Goal: Transaction & Acquisition: Purchase product/service

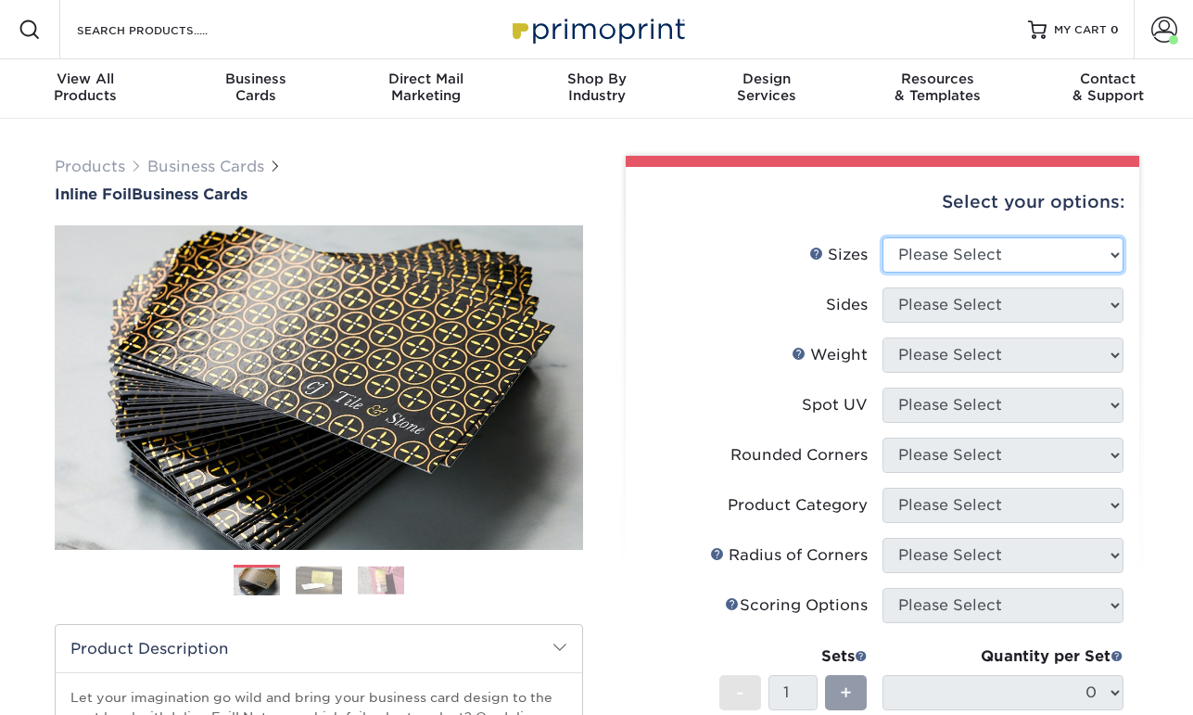
click at [994, 249] on select "Please Select 1.5" x 3.5" - Mini 1.75" x 3.5" - Mini 2" x 2" - Square 2" x 3" -…" at bounding box center [1003, 254] width 241 height 35
select select "2.00x3.50"
click at [883, 237] on select "Please Select 1.5" x 3.5" - Mini 1.75" x 3.5" - Mini 2" x 2" - Square 2" x 3" -…" at bounding box center [1003, 254] width 241 height 35
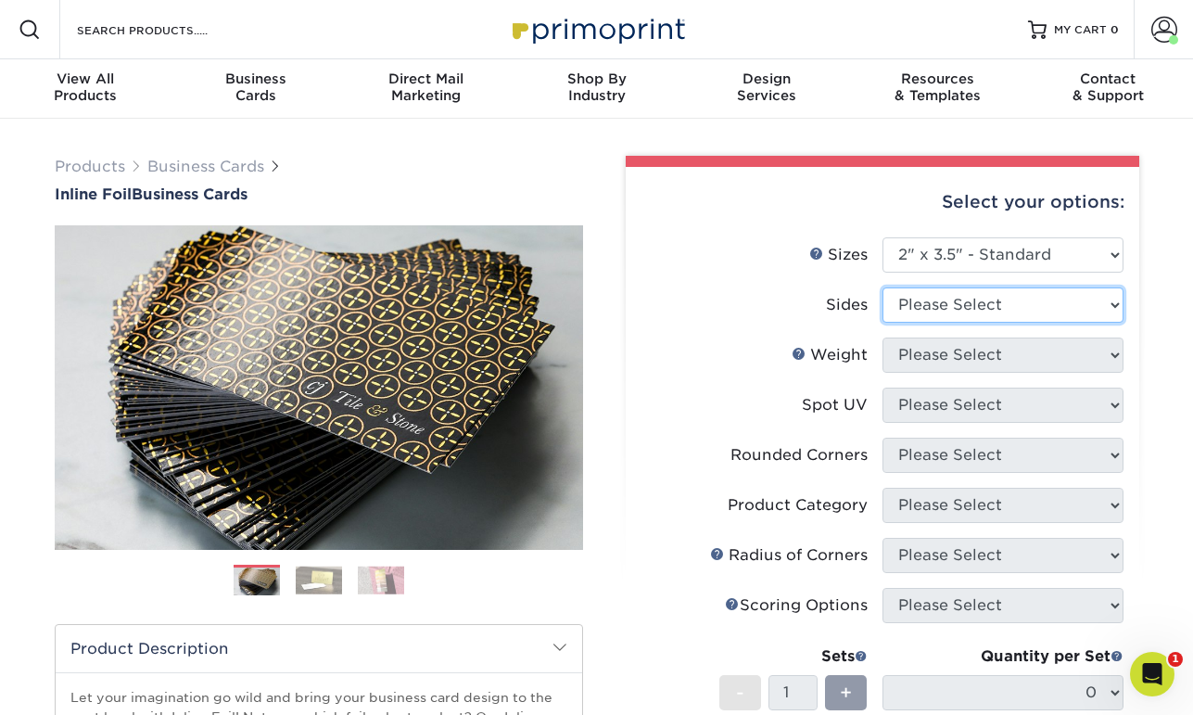
click at [960, 309] on select "Please Select Print Both Sides - Foil Back Only Print Both Sides - Foil Both Si…" at bounding box center [1003, 304] width 241 height 35
select select "34527644-b4fd-4ffb-9092-1318eefcd9d9"
click at [883, 287] on select "Please Select Print Both Sides - Foil Back Only Print Both Sides - Foil Both Si…" at bounding box center [1003, 304] width 241 height 35
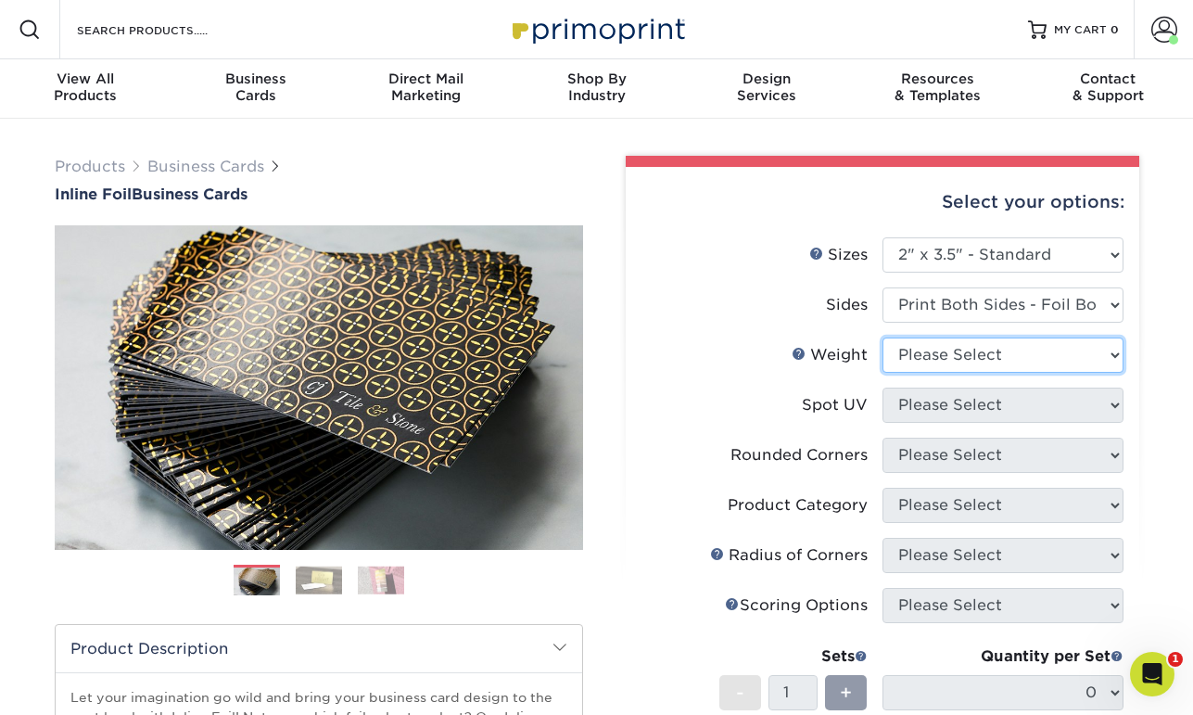
click at [965, 358] on select "Please Select 16PT" at bounding box center [1003, 354] width 241 height 35
select select "16PT"
click at [883, 337] on select "Please Select 16PT" at bounding box center [1003, 354] width 241 height 35
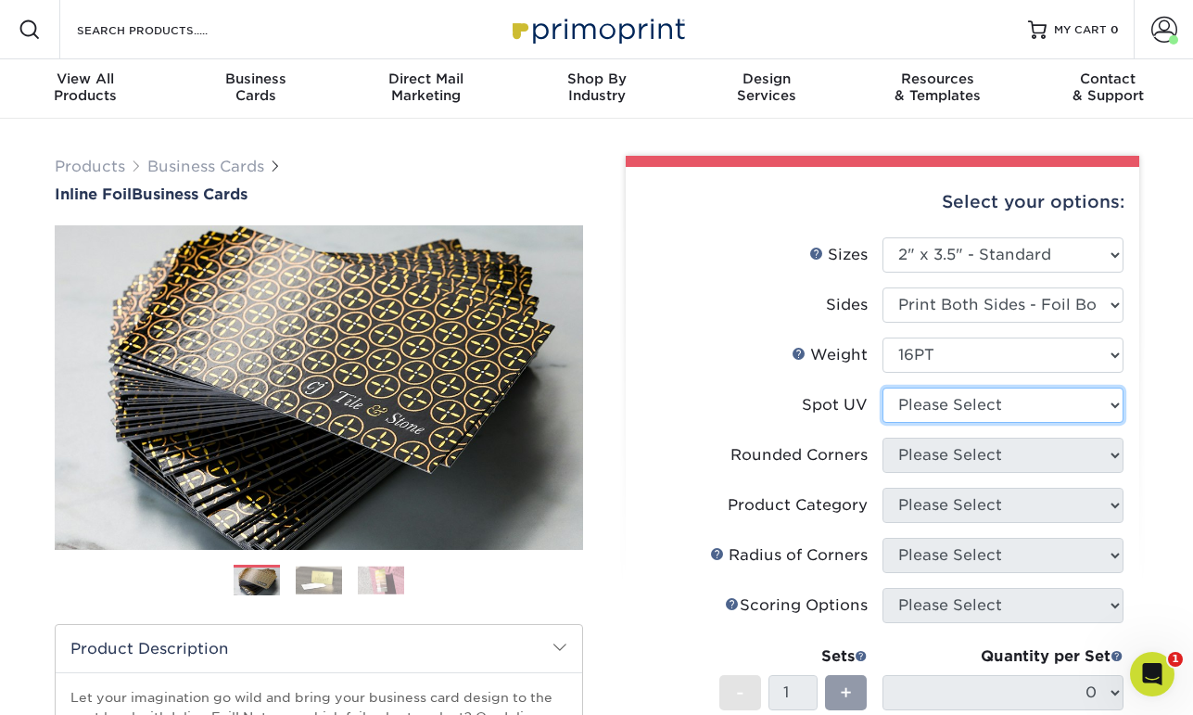
click at [975, 408] on select "Please Select No Spot UV Front and Back (Both Sides) Front Only Back Only" at bounding box center [1003, 405] width 241 height 35
select select "3"
click at [883, 388] on select "Please Select No Spot UV Front and Back (Both Sides) Front Only Back Only" at bounding box center [1003, 405] width 241 height 35
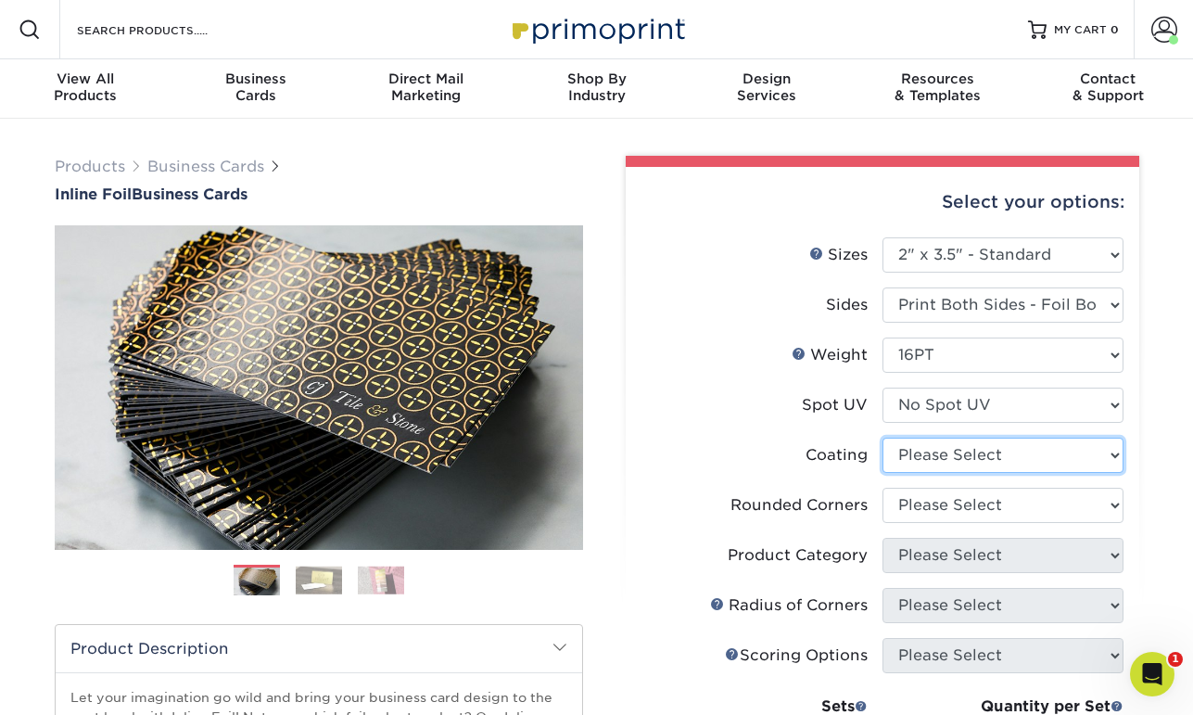
click at [983, 465] on select at bounding box center [1003, 455] width 241 height 35
select select "3e7618de-abca-4bda-9f97-8b9129e913d8"
click at [883, 438] on select at bounding box center [1003, 455] width 241 height 35
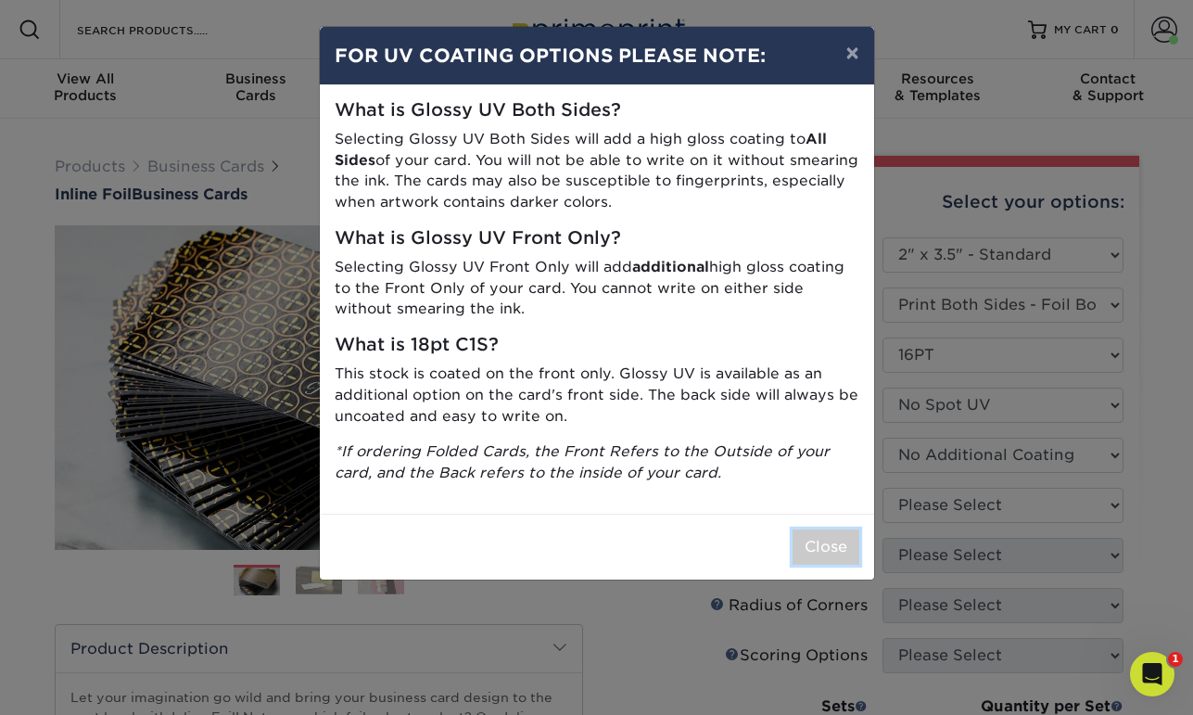
click at [797, 553] on button "Close" at bounding box center [826, 546] width 67 height 35
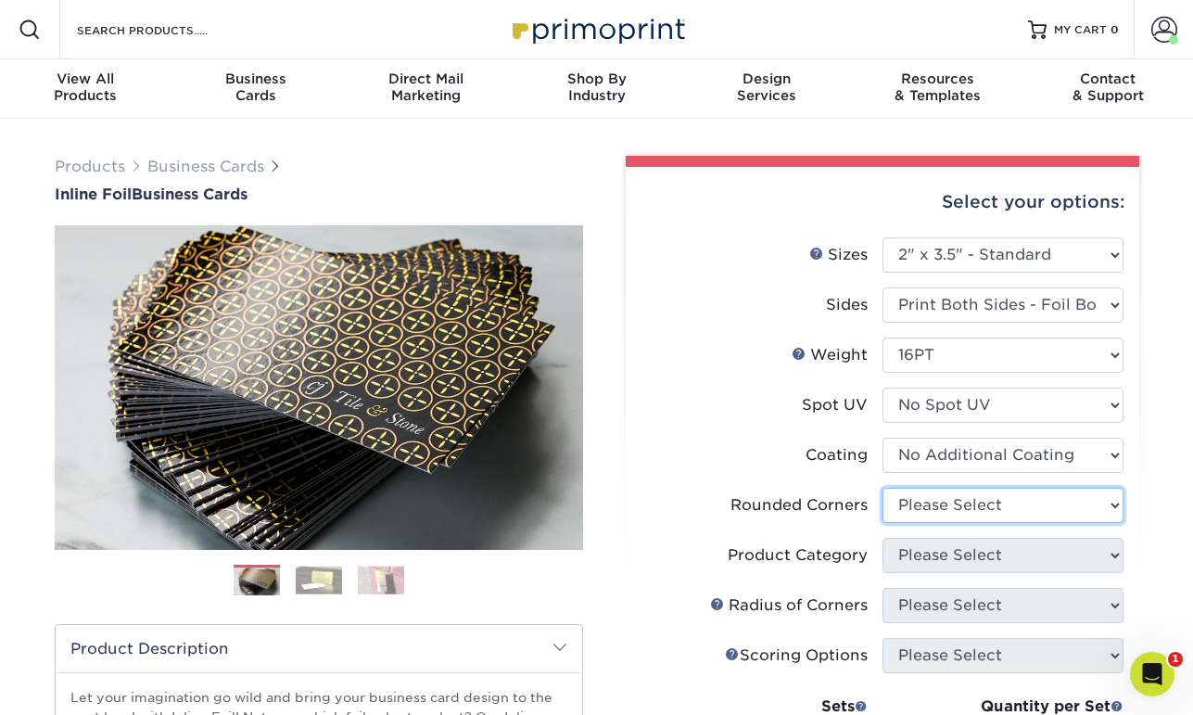
click at [981, 507] on select "Please Select Yes - Round 2 Corners Yes - Round 4 Corners No" at bounding box center [1003, 505] width 241 height 35
select select "0"
click at [883, 488] on select "Please Select Yes - Round 2 Corners Yes - Round 4 Corners No" at bounding box center [1003, 505] width 241 height 35
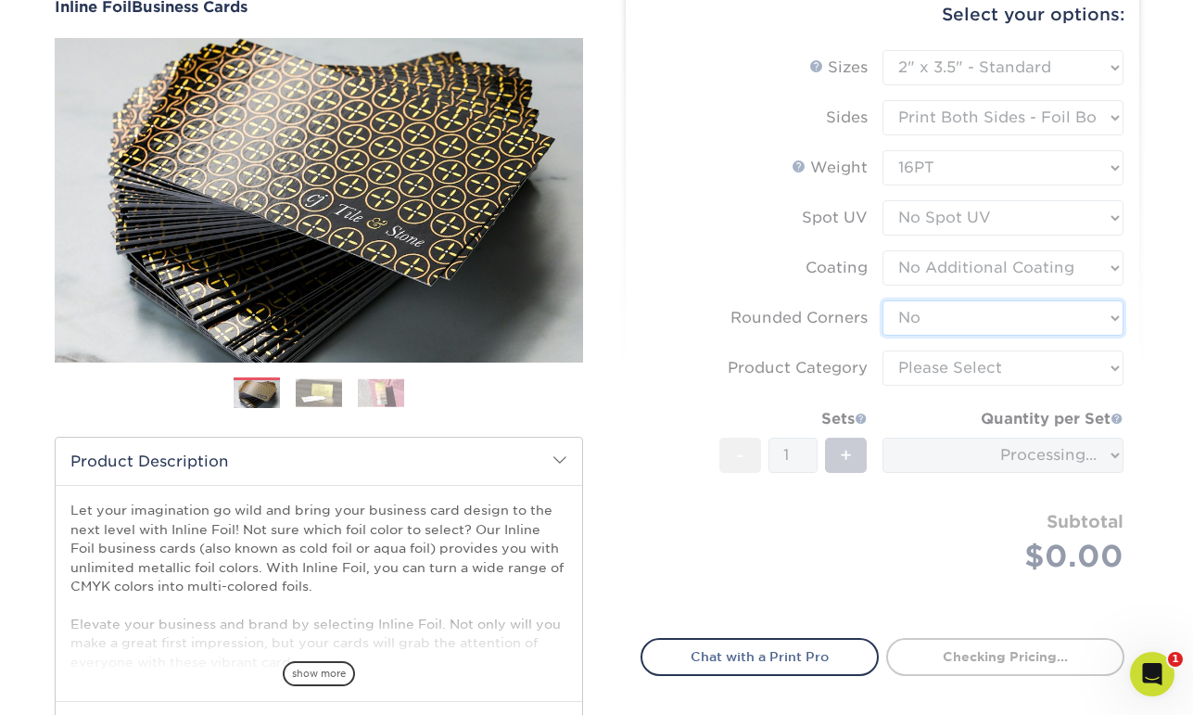
scroll to position [193, 0]
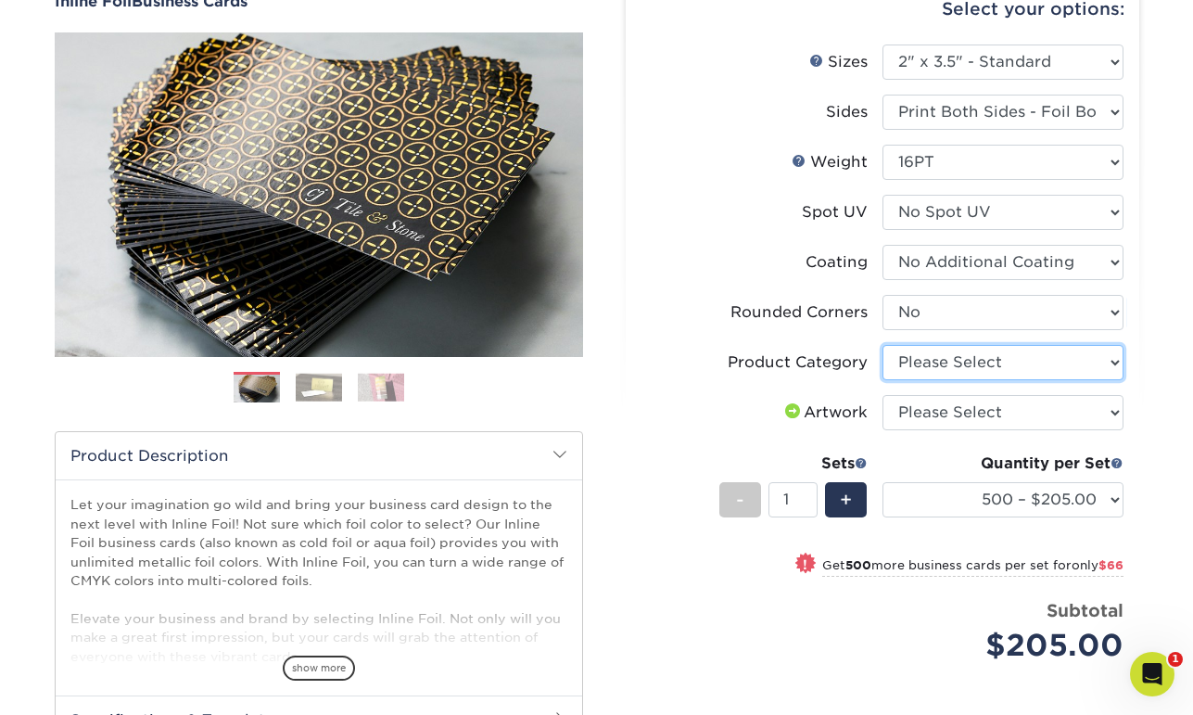
click at [994, 360] on select "Please Select Business Cards" at bounding box center [1003, 362] width 241 height 35
select select "3b5148f1-0588-4f88-a218-97bcfdce65c1"
click at [883, 345] on select "Please Select Business Cards" at bounding box center [1003, 362] width 241 height 35
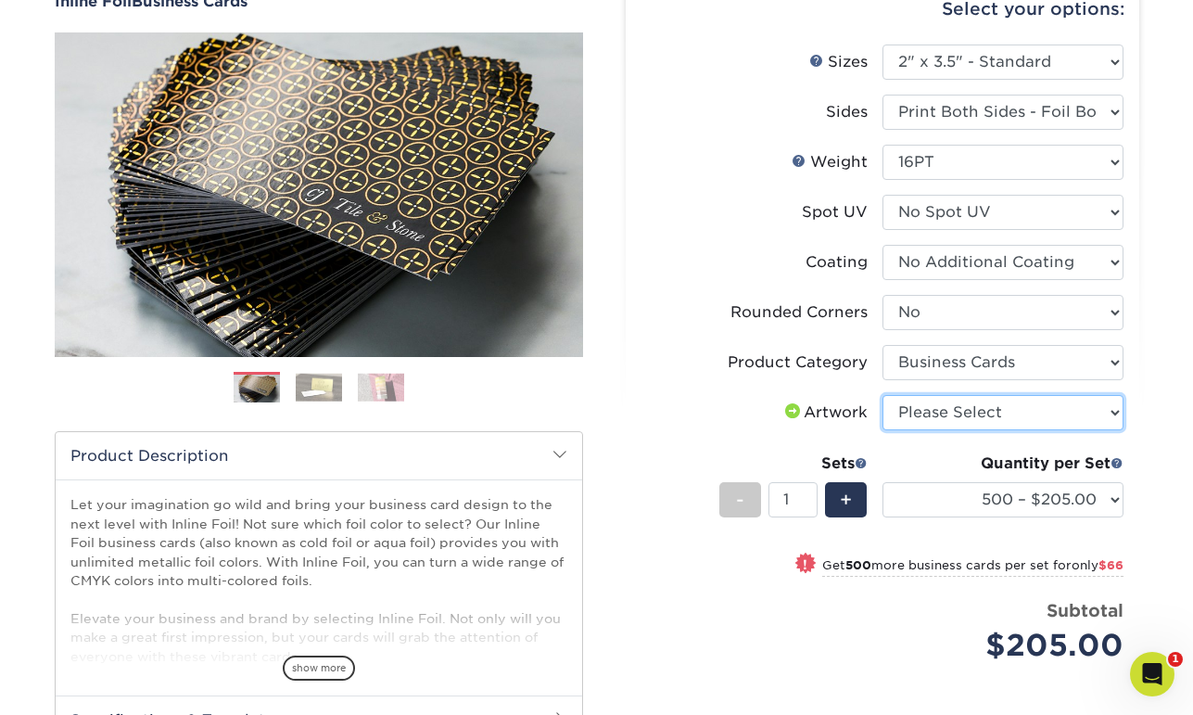
click at [1002, 411] on select "Please Select I will upload files I need a design - $100" at bounding box center [1003, 412] width 241 height 35
select select "upload"
click at [883, 395] on select "Please Select I will upload files I need a design - $100" at bounding box center [1003, 412] width 241 height 35
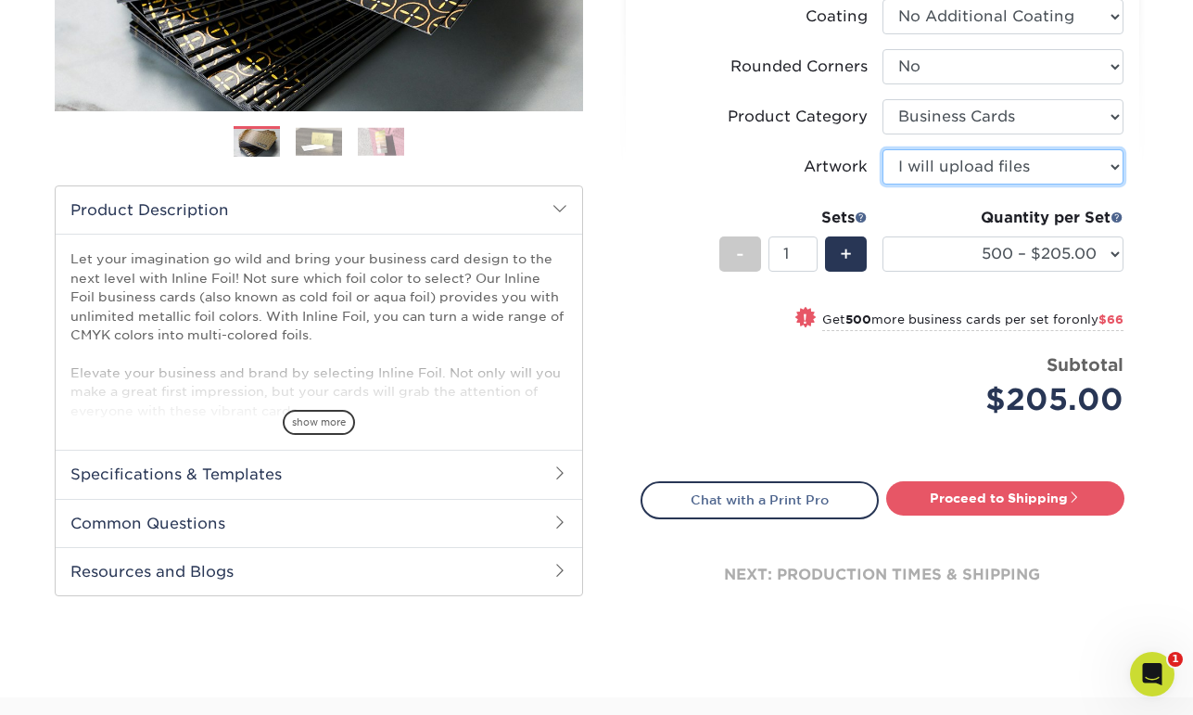
scroll to position [456, 0]
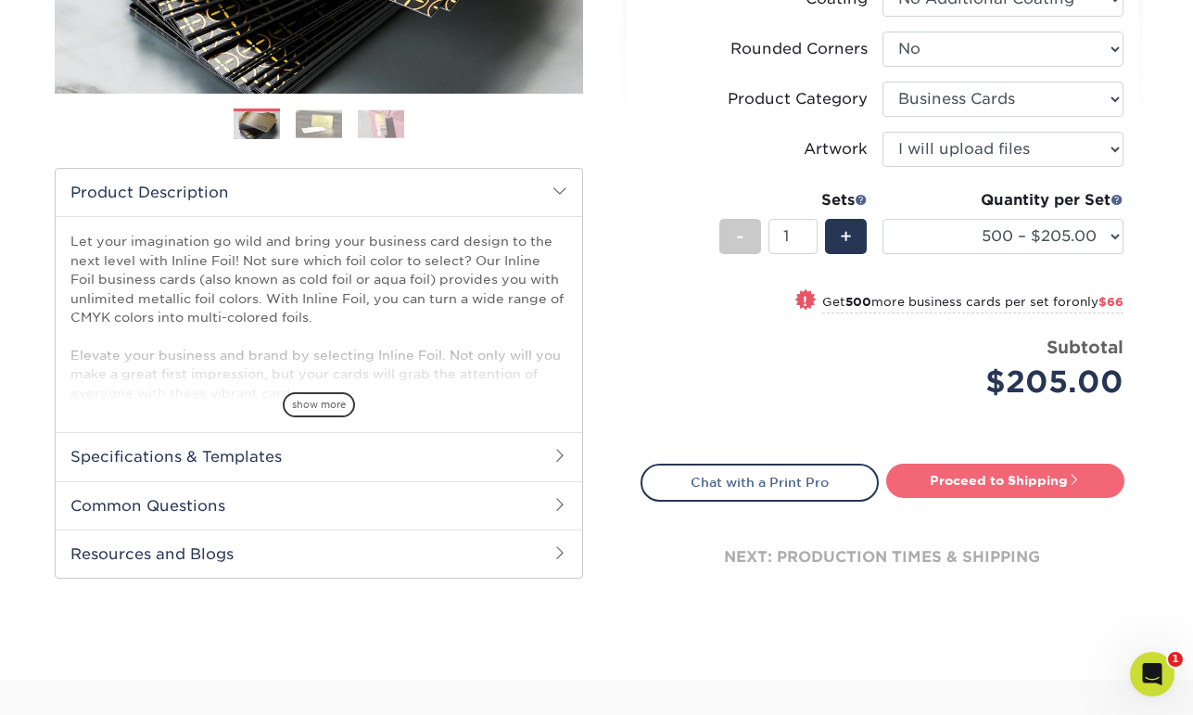
click at [1035, 481] on link "Proceed to Shipping" at bounding box center [1005, 480] width 238 height 33
type input "Set 1"
select select "468c7363-c245-42b7-918f-84c577e78dca"
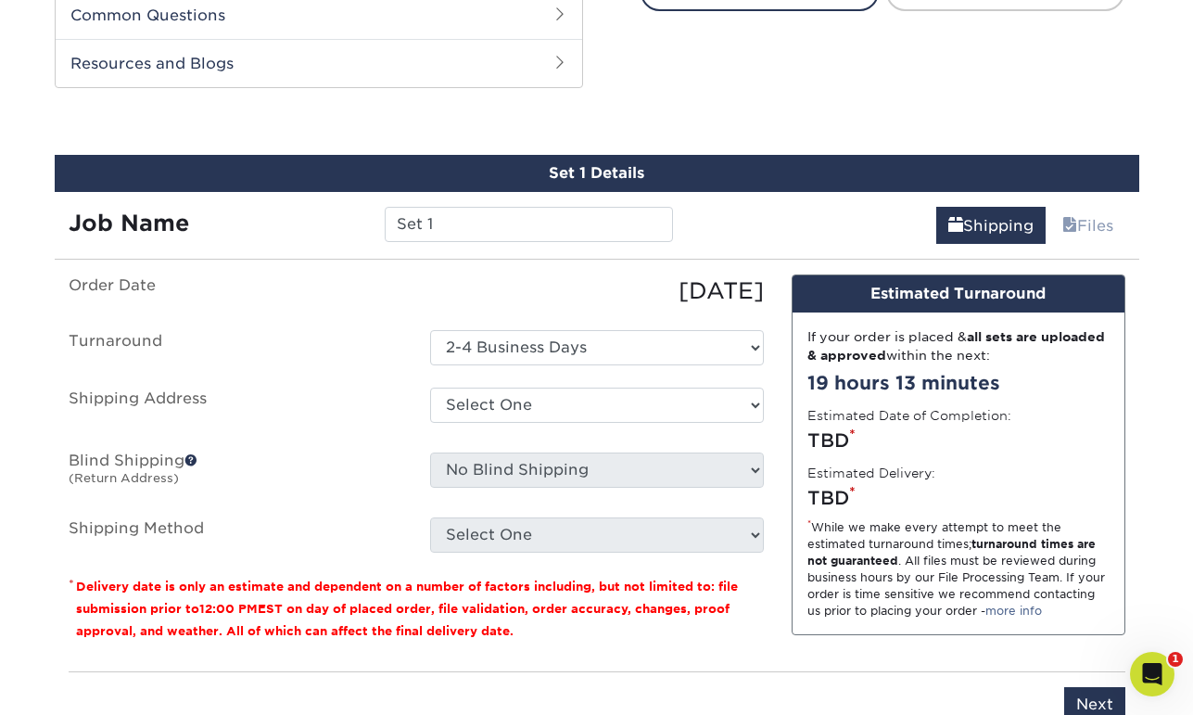
scroll to position [970, 0]
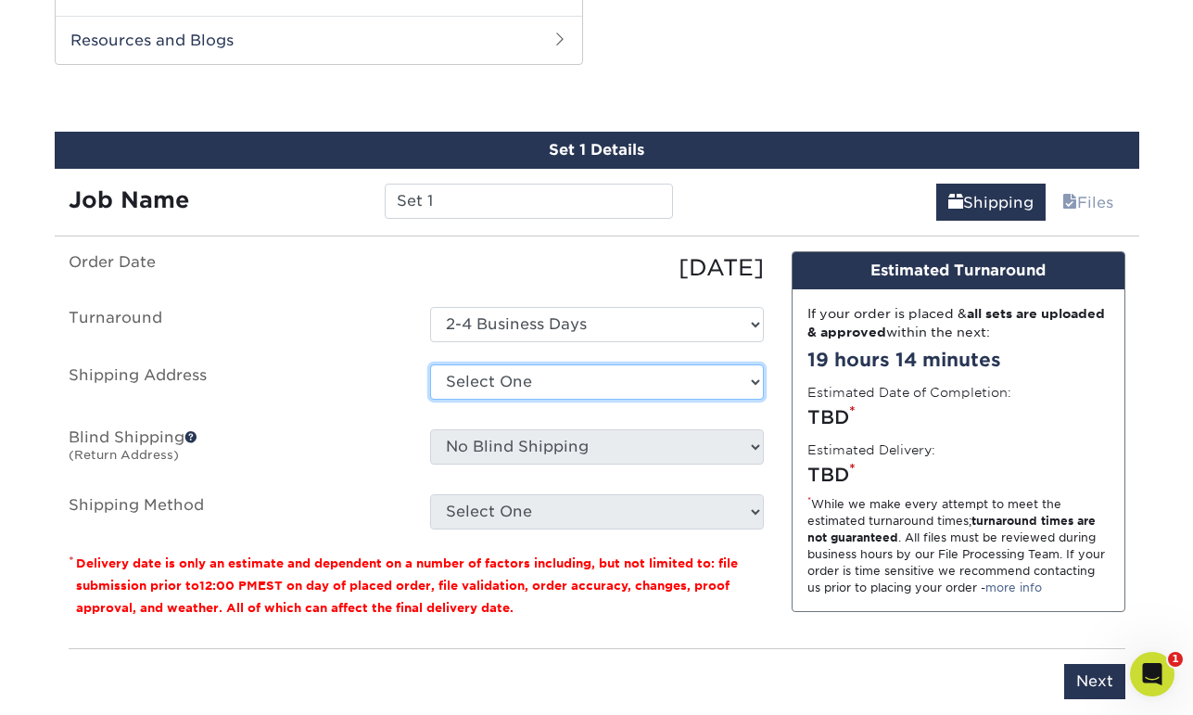
click at [464, 387] on select "Select One 001 Sun City Center, FL 33573 14607 3303 S Pinnacle Hills Pkwy, Roge…" at bounding box center [597, 381] width 334 height 35
select select "newaddress"
click at [430, 364] on select "Select One 001 Sun City Center, FL 33573 14607 3303 S Pinnacle Hills Pkwy, Roge…" at bounding box center [597, 381] width 334 height 35
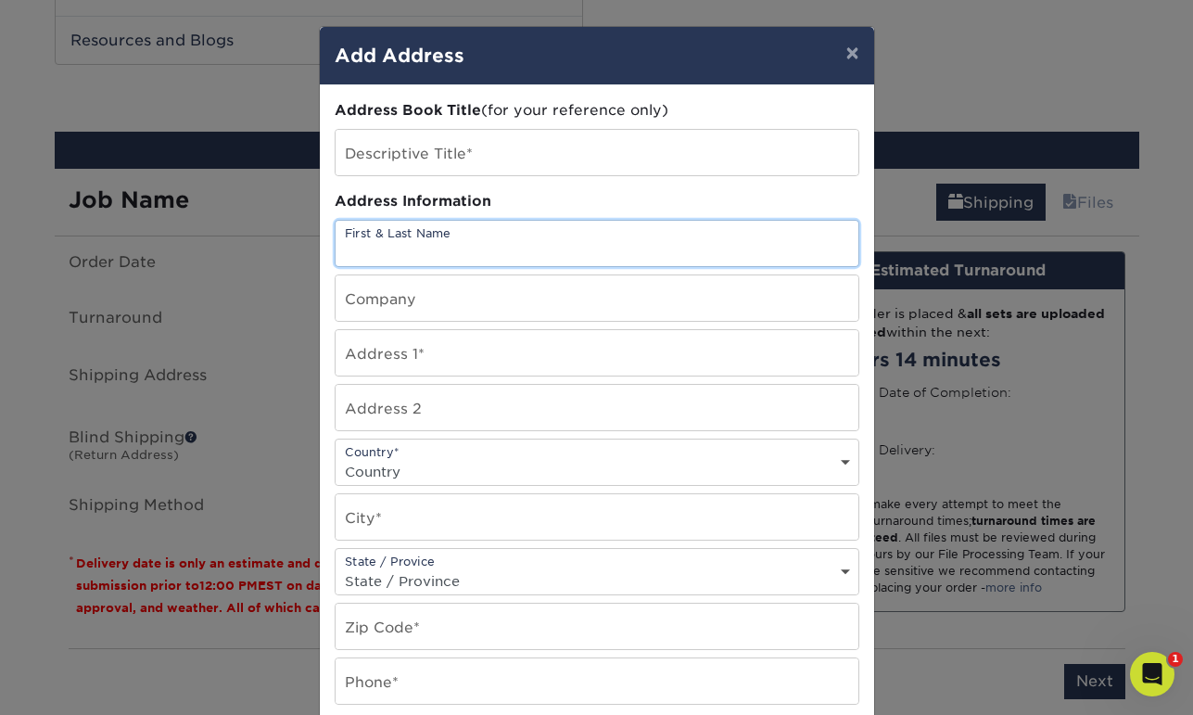
click at [374, 245] on input "text" at bounding box center [597, 243] width 523 height 45
paste input "2" x 3.5" Flat 2" x 3.5" Finished 4/4 32PT Uncoated Blue Stamped Foil on both s…"
type input "2" x 3.5" Flat 2" x 3.5" Finished 4/4 32PT Uncoated Blue Stamped Foil on both s…"
drag, startPoint x: 459, startPoint y: 251, endPoint x: 254, endPoint y: 248, distance: 204.9
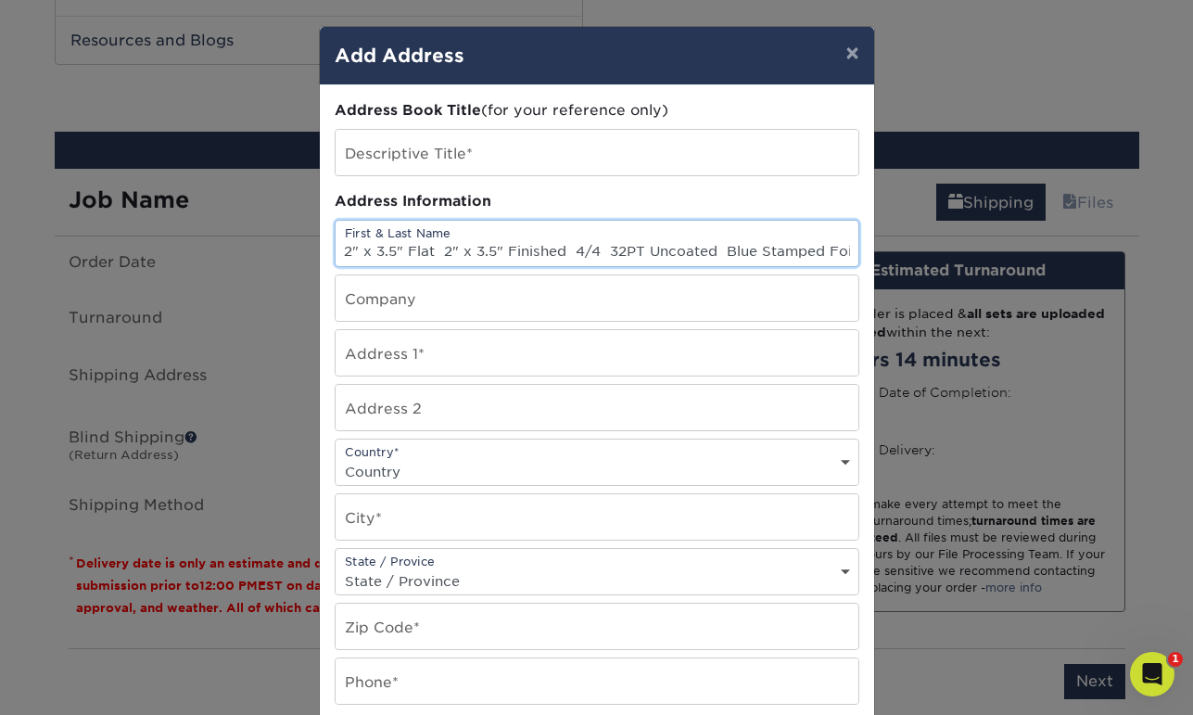
click at [253, 248] on div "× Add Address Address Book Title (for your reference only) Descriptive Title* A…" at bounding box center [596, 357] width 1193 height 715
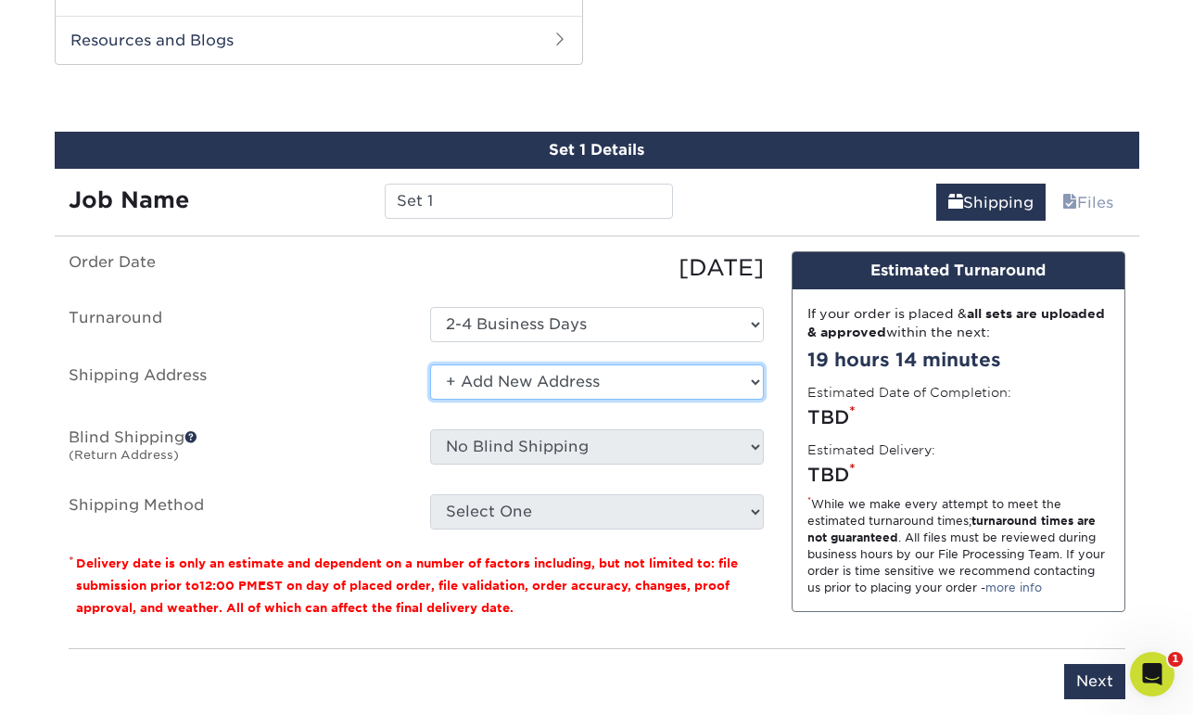
click at [538, 378] on select "Select One 001 Sun City Center, FL 33573 14607 3303 S Pinnacle Hills Pkwy, Roge…" at bounding box center [597, 381] width 334 height 35
click at [430, 364] on select "Select One 001 Sun City Center, FL 33573 14607 3303 S Pinnacle Hills Pkwy, Roge…" at bounding box center [597, 381] width 334 height 35
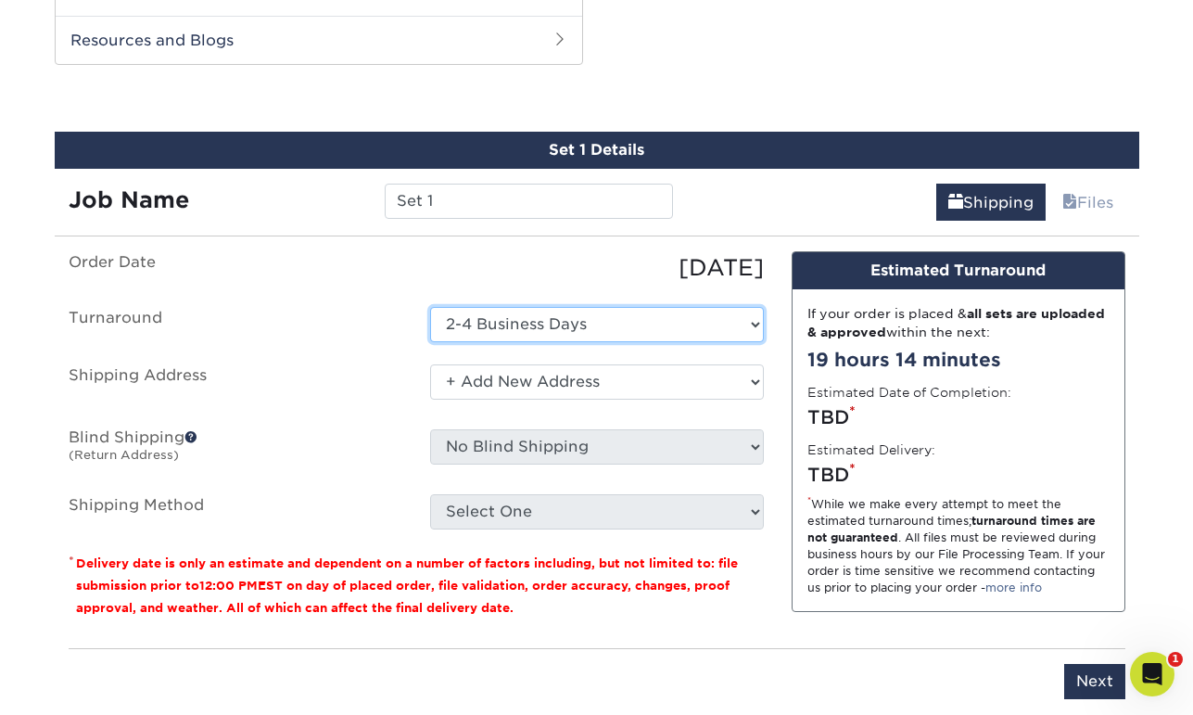
click at [528, 320] on select "Select One 2-4 Business Days" at bounding box center [597, 324] width 334 height 35
click at [430, 307] on select "Select One 2-4 Business Days" at bounding box center [597, 324] width 334 height 35
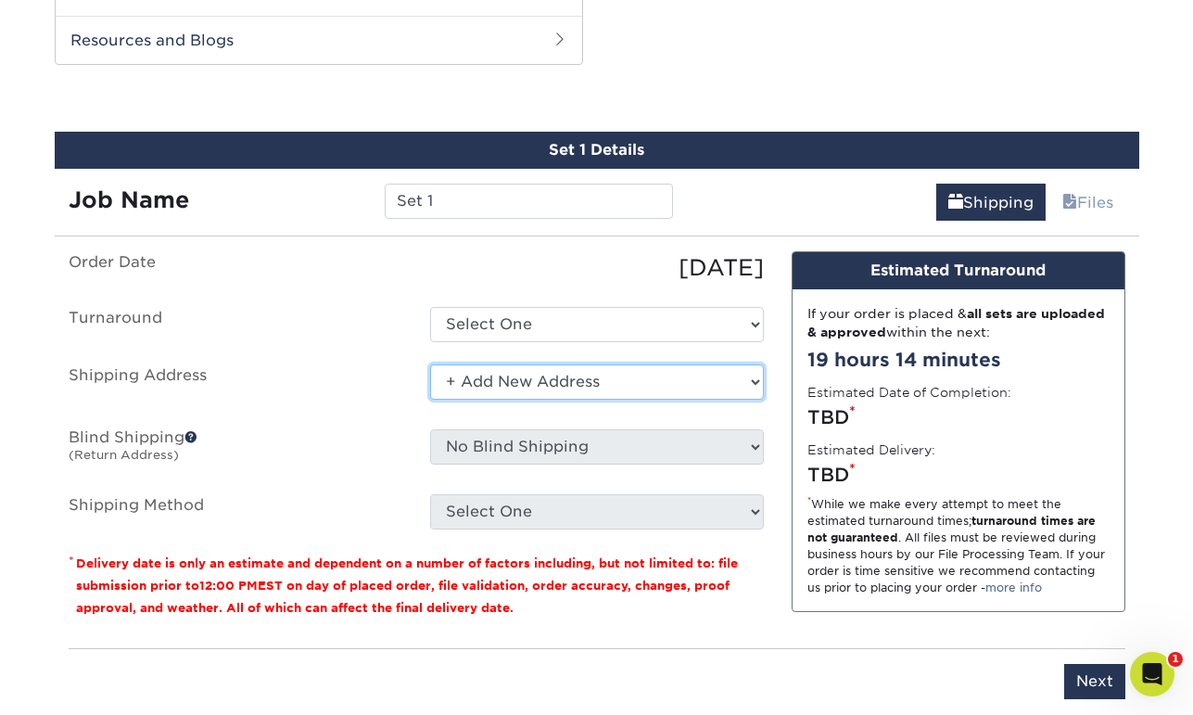
click at [538, 388] on select "Select One 001 Sun City Center, FL 33573 14607 3303 S Pinnacle Hills Pkwy, Roge…" at bounding box center [597, 381] width 334 height 35
click at [430, 364] on select "Select One 001 Sun City Center, FL 33573 14607 3303 S Pinnacle Hills Pkwy, Roge…" at bounding box center [597, 381] width 334 height 35
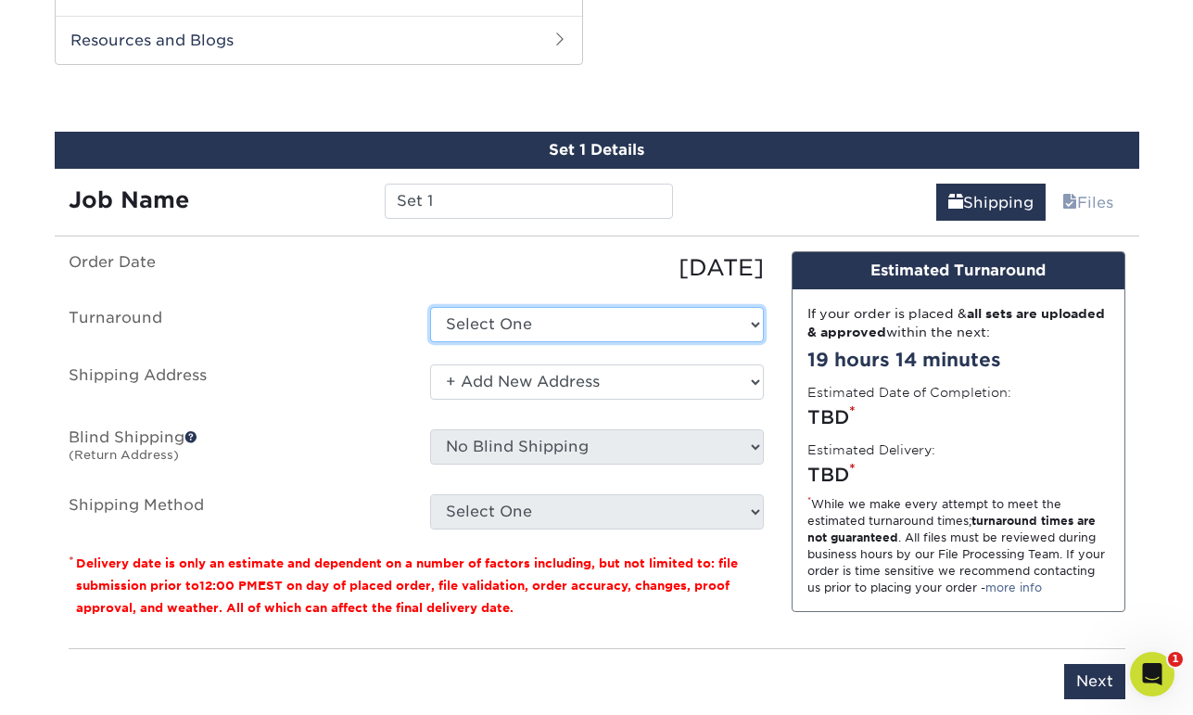
click at [543, 327] on select "Select One 2-4 Business Days" at bounding box center [597, 324] width 334 height 35
select select "468c7363-c245-42b7-918f-84c577e78dca"
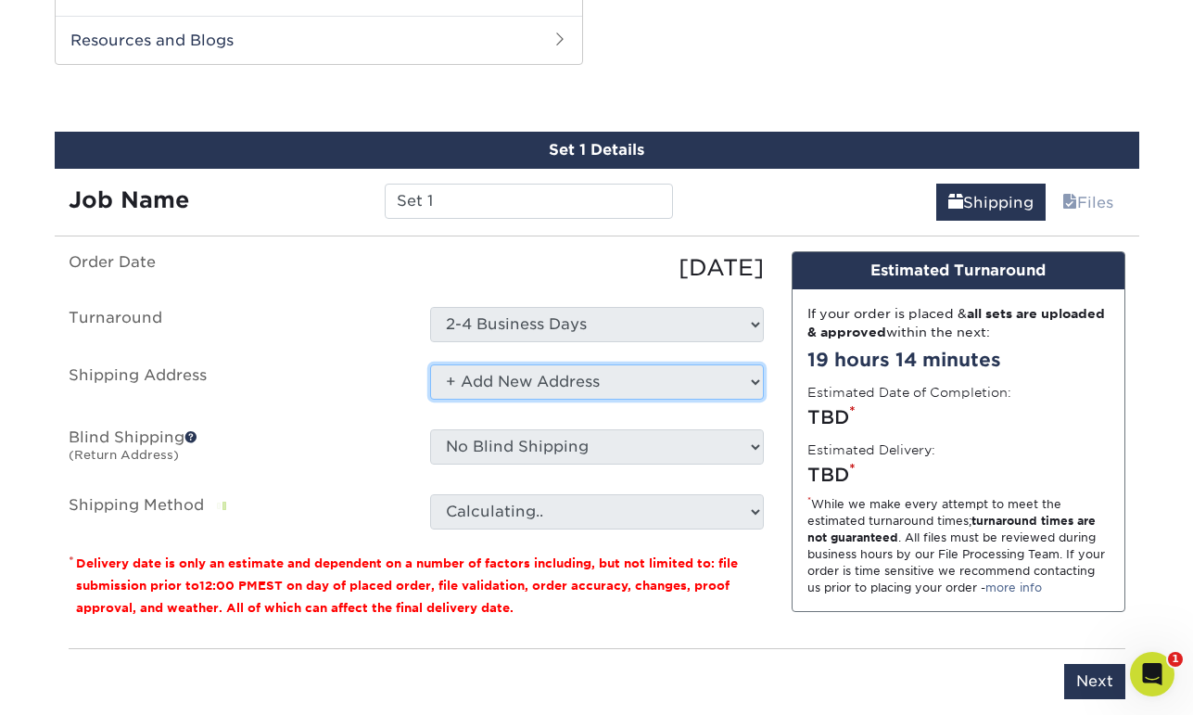
click at [545, 381] on select "Select One 001 Sun City Center, FL 33573 14607 3303 S Pinnacle Hills Pkwy, Roge…" at bounding box center [597, 381] width 334 height 35
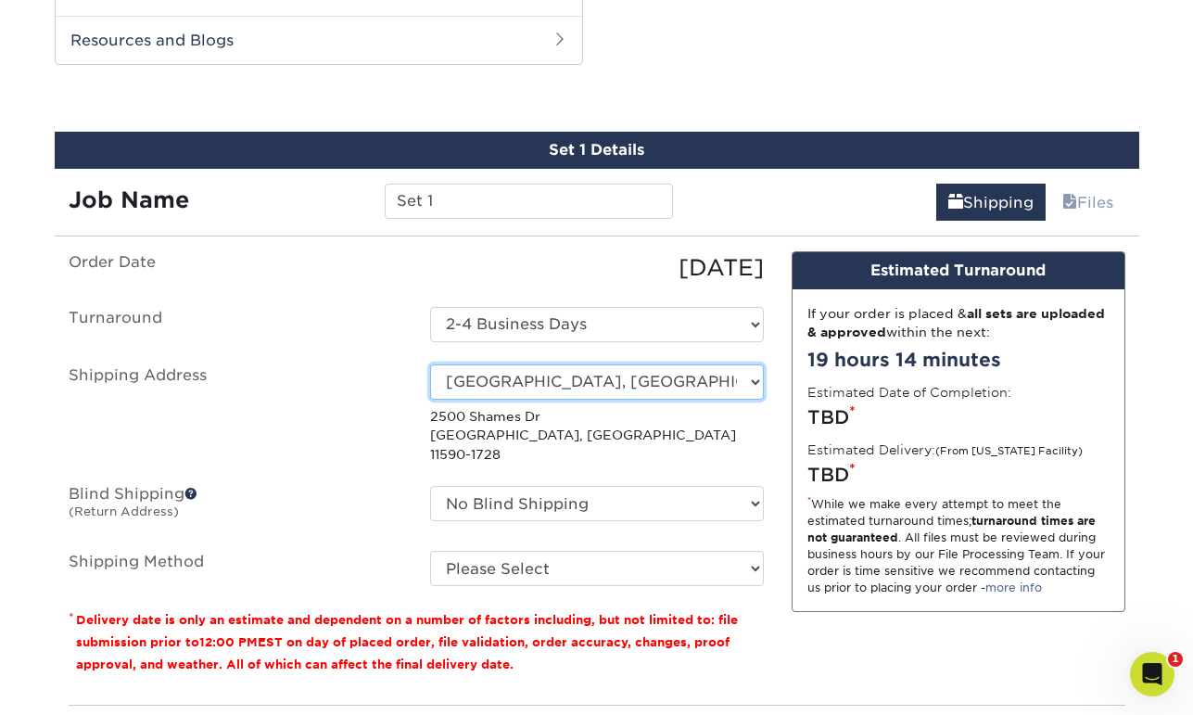
click at [558, 381] on select "Select One 001 Sun City Center, FL 33573 14607 3303 S Pinnacle Hills Pkwy, Roge…" at bounding box center [597, 381] width 334 height 35
select select "newaddress"
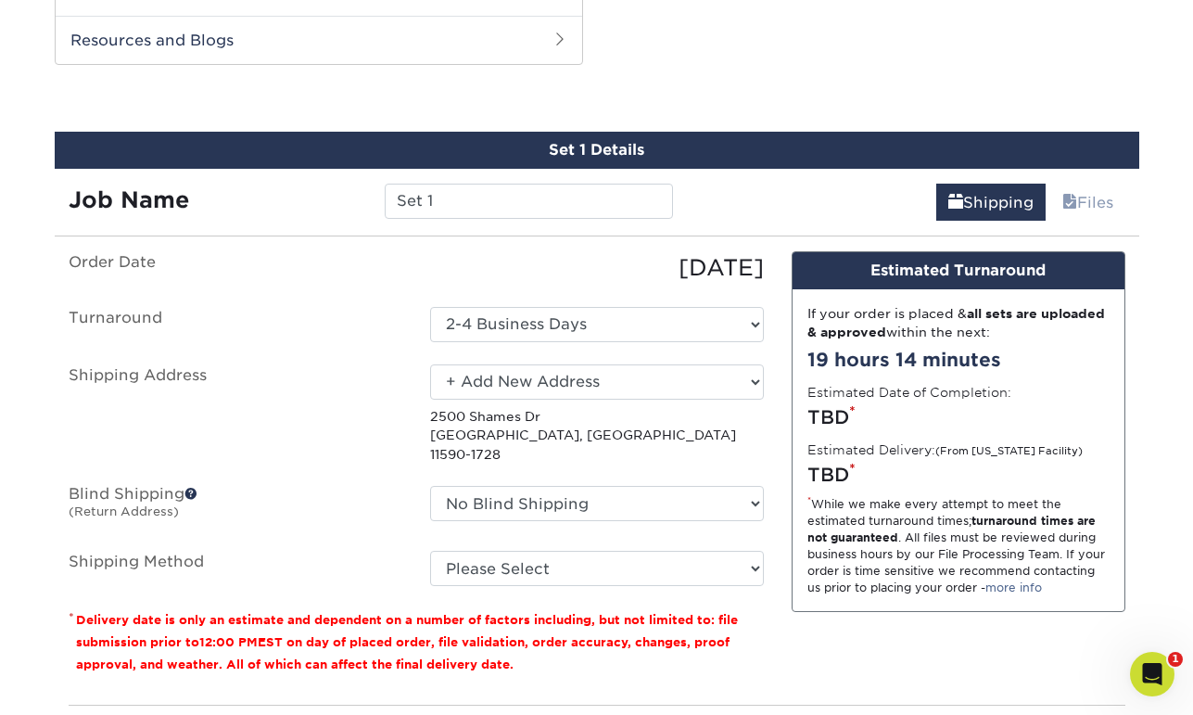
click at [430, 364] on select "Select One 001 Sun City Center, FL 33573 14607 3303 S Pinnacle Hills Pkwy, Roge…" at bounding box center [597, 381] width 334 height 35
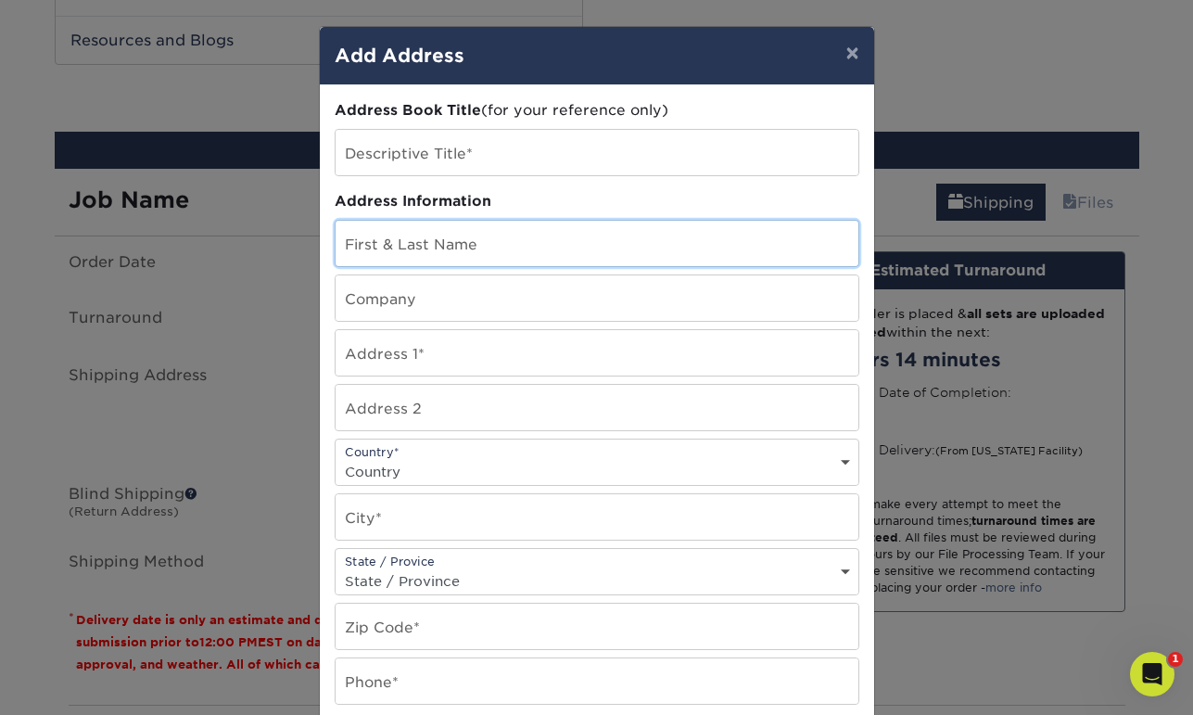
click at [439, 244] on input "text" at bounding box center [597, 243] width 523 height 45
type input "kristy"
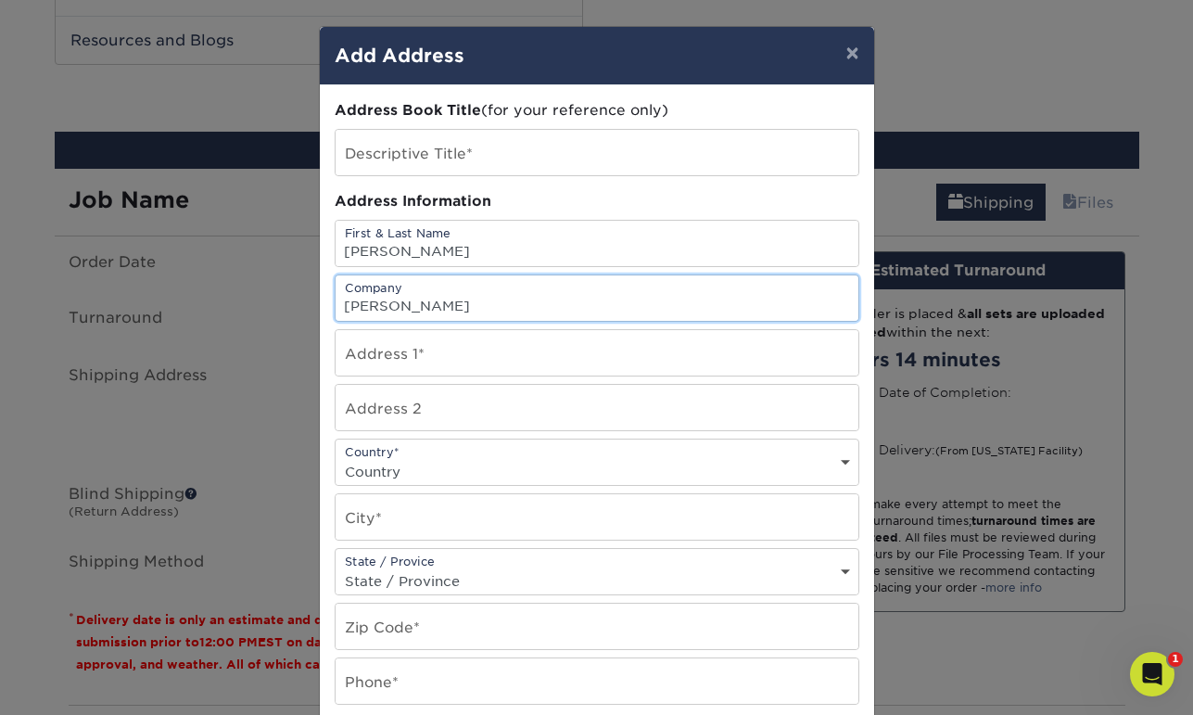
type input "phillips"
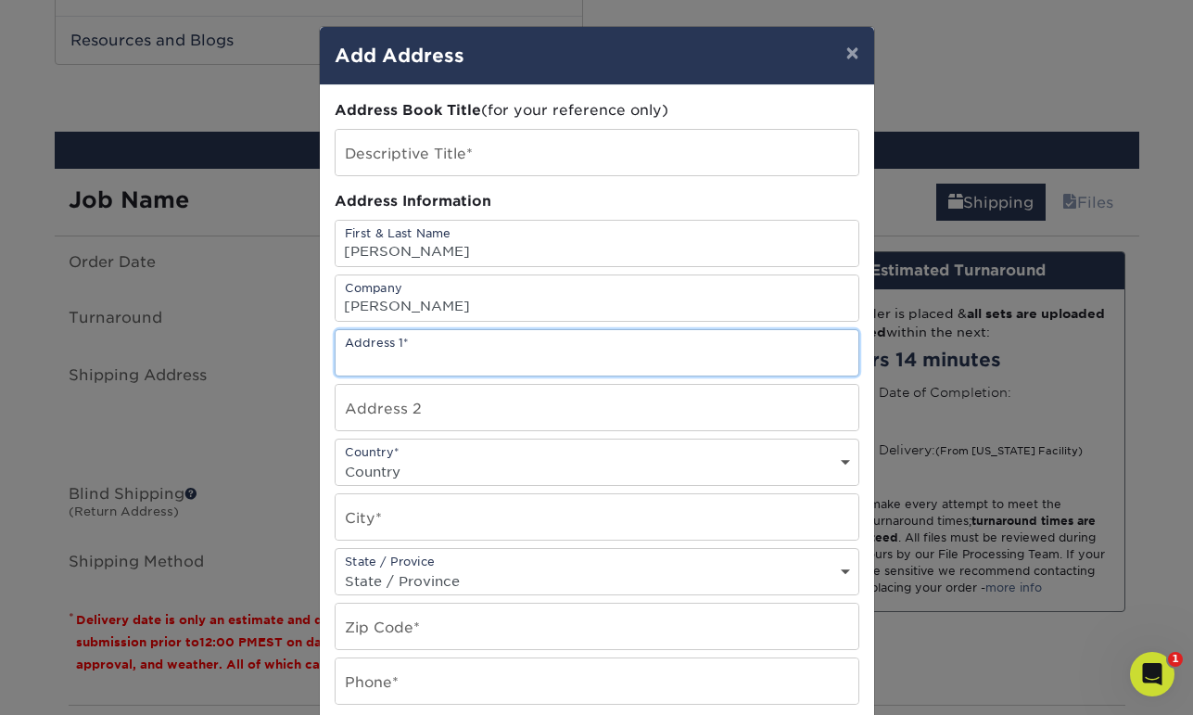
paste input "2" x 3.5" Flat 2" x 3.5" Finished 4/4 32PT Uncoated Blue Stamped Foil on both s…"
type input "2" x 3.5" Flat 2" x 3.5" Finished 4/4 32PT Uncoated Blue Stamped Foil on both s…"
drag, startPoint x: 459, startPoint y: 363, endPoint x: 315, endPoint y: 360, distance: 143.8
click at [299, 358] on div "× Add Address Address Book Title (for your reference only) Descriptive Title* A…" at bounding box center [596, 357] width 1193 height 715
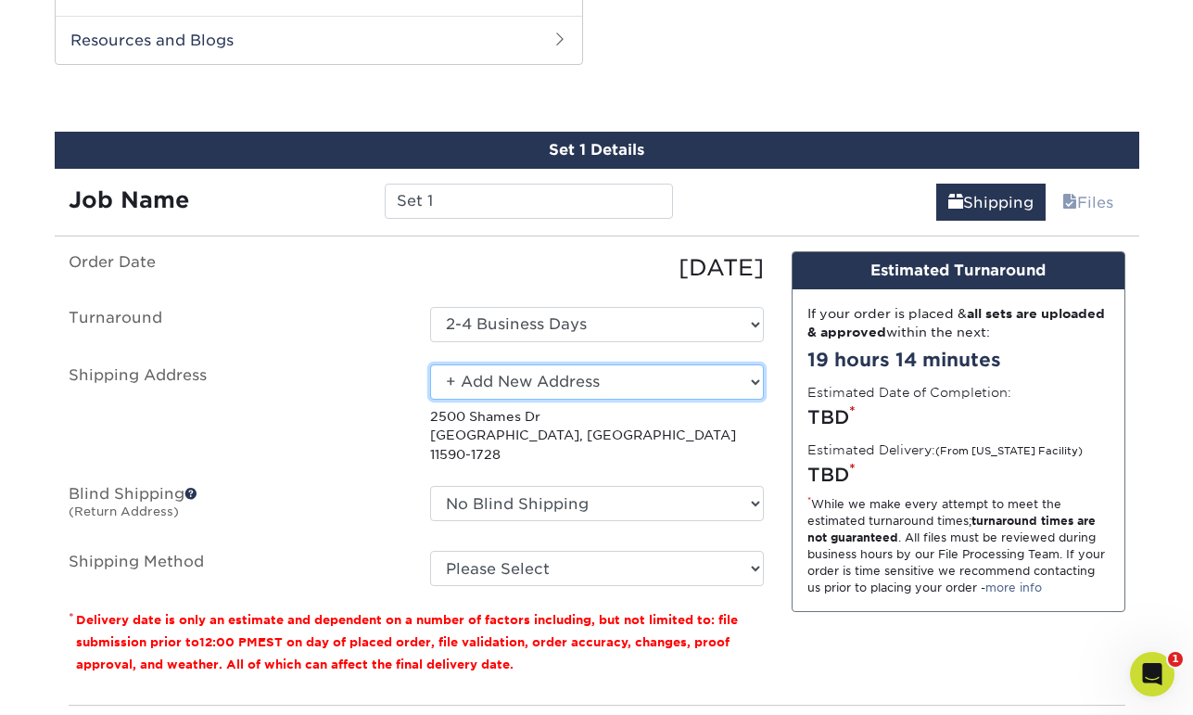
click at [638, 380] on select "Select One 001 Sun City Center, FL 33573 14607 3303 S Pinnacle Hills Pkwy, Roge…" at bounding box center [597, 381] width 334 height 35
click at [430, 364] on select "Select One 001 Sun City Center, FL 33573 14607 3303 S Pinnacle Hills Pkwy, Roge…" at bounding box center [597, 381] width 334 height 35
click at [637, 380] on select "Select One 001 Sun City Center, FL 33573 14607 3303 S Pinnacle Hills Pkwy, Roge…" at bounding box center [597, 381] width 334 height 35
click at [556, 385] on select "Select One 001 Sun City Center, FL 33573 14607 3303 S Pinnacle Hills Pkwy, Roge…" at bounding box center [597, 381] width 334 height 35
select select "newaddress"
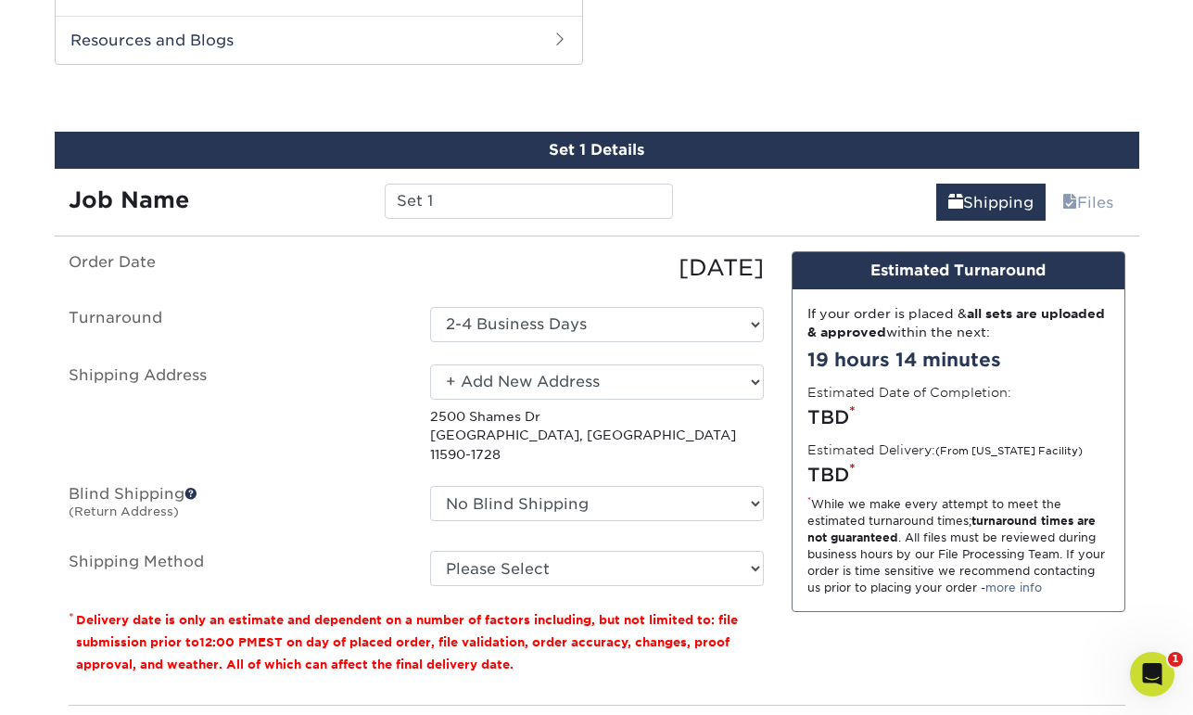
click at [430, 364] on select "Select One 001 Sun City Center, FL 33573 14607 3303 S Pinnacle Hills Pkwy, Roge…" at bounding box center [597, 381] width 334 height 35
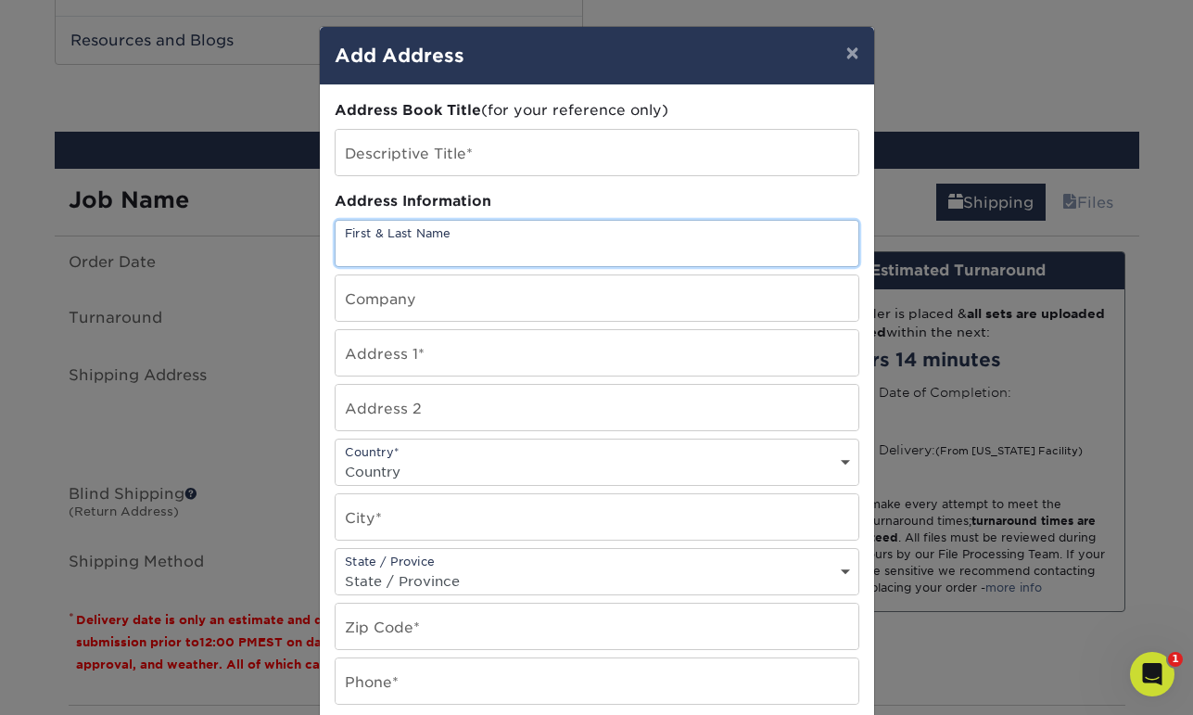
click at [422, 249] on input "text" at bounding box center [597, 243] width 523 height 45
type input "fs"
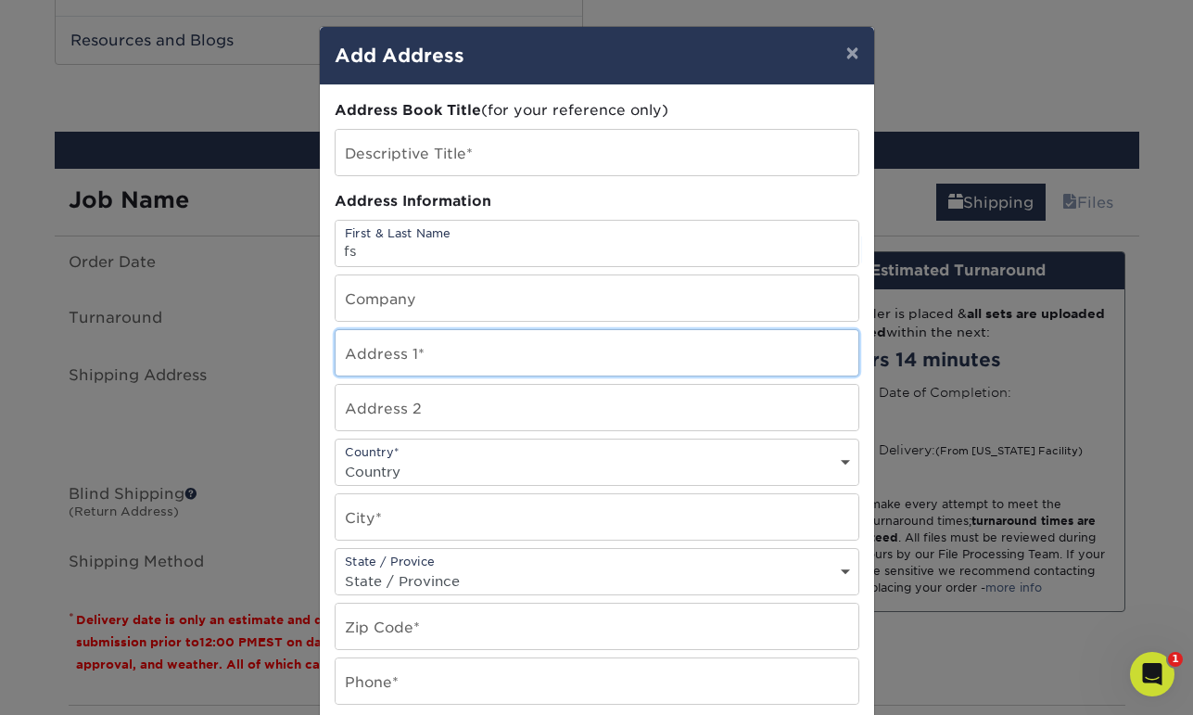
click at [412, 350] on input "text" at bounding box center [597, 352] width 523 height 45
paste input "6920 N TEXAS AVE"
type input "6920 N TEXAS AVE"
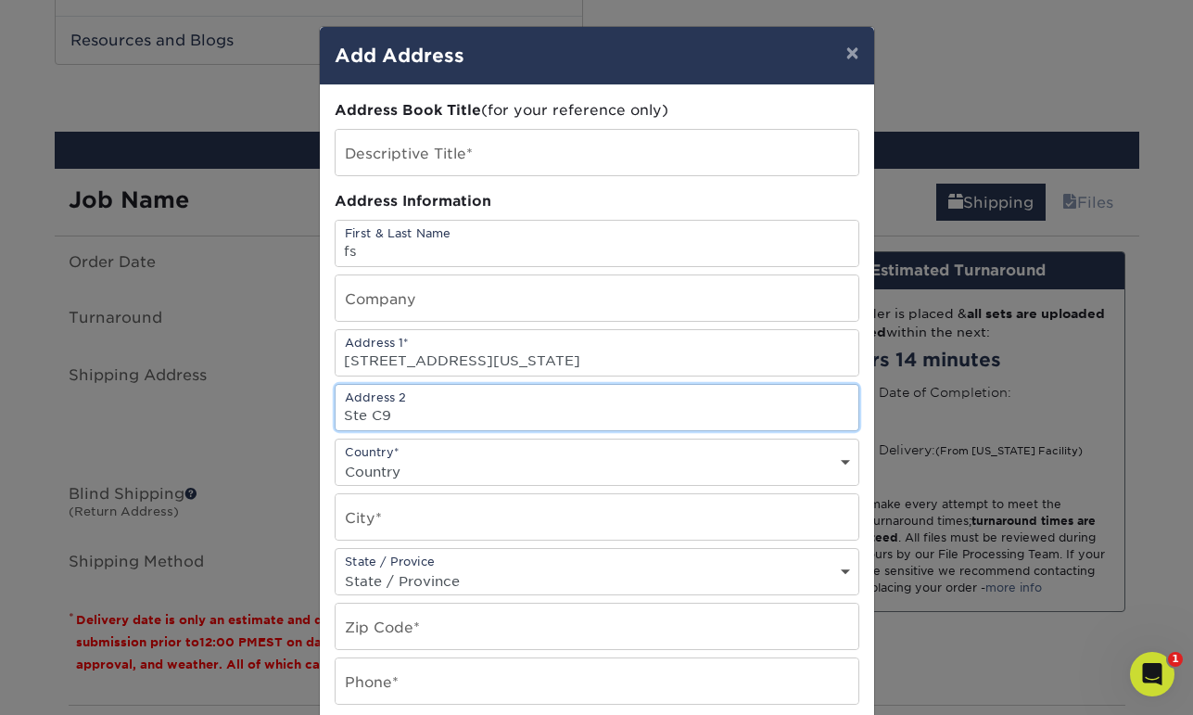
type input "Ste C9"
select select "US"
type input "weston"
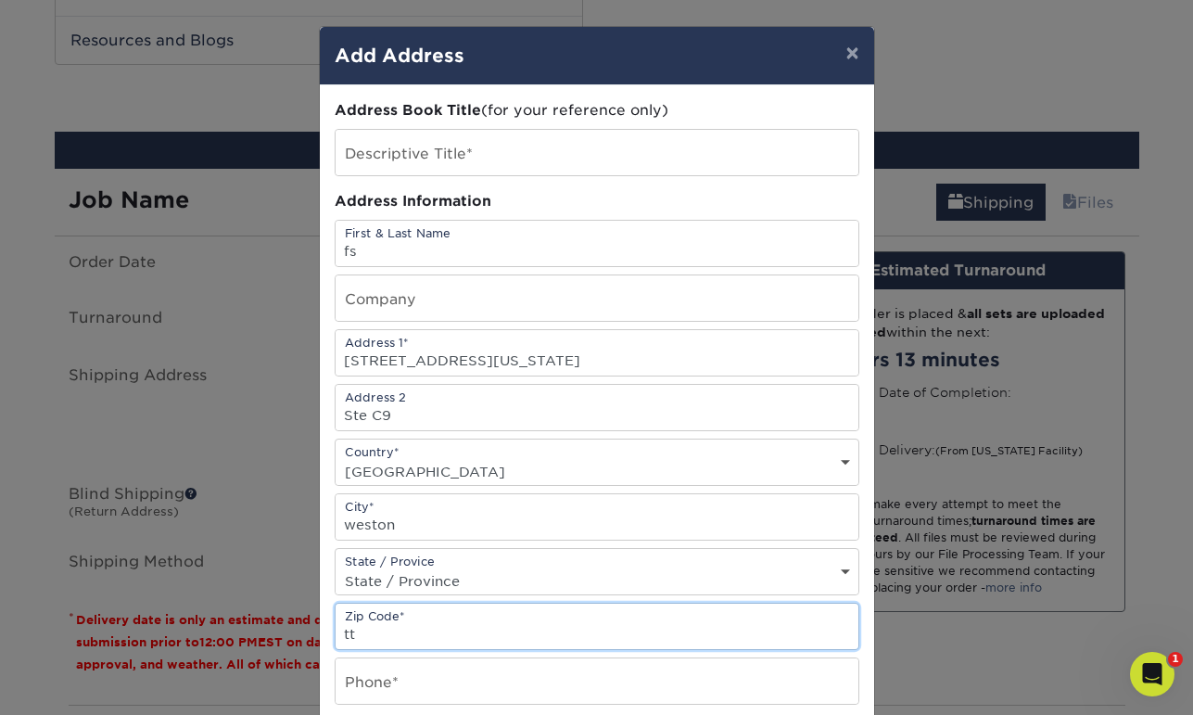
type input "t"
click at [533, 591] on select "State / Province Alabama Alaska Arizona Arkansas California Colorado Connecticu…" at bounding box center [597, 580] width 523 height 27
select select "TX"
click at [336, 567] on select "State / Province Alabama Alaska Arizona Arkansas California Colorado Connecticu…" at bounding box center [597, 580] width 523 height 27
click at [440, 630] on input "text" at bounding box center [597, 626] width 523 height 45
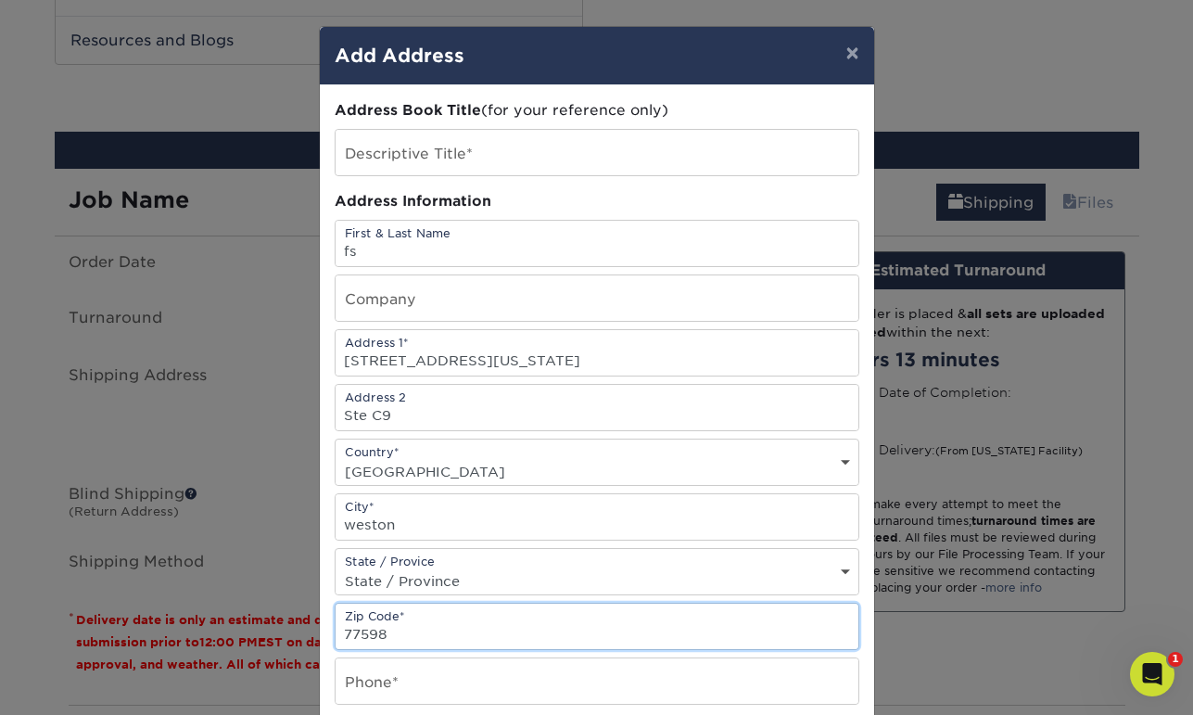
type input "77598"
drag, startPoint x: 363, startPoint y: 524, endPoint x: 398, endPoint y: 525, distance: 34.3
click at [398, 525] on input "weston" at bounding box center [597, 516] width 523 height 45
type input "webster"
click at [627, 685] on input "text" at bounding box center [597, 680] width 523 height 45
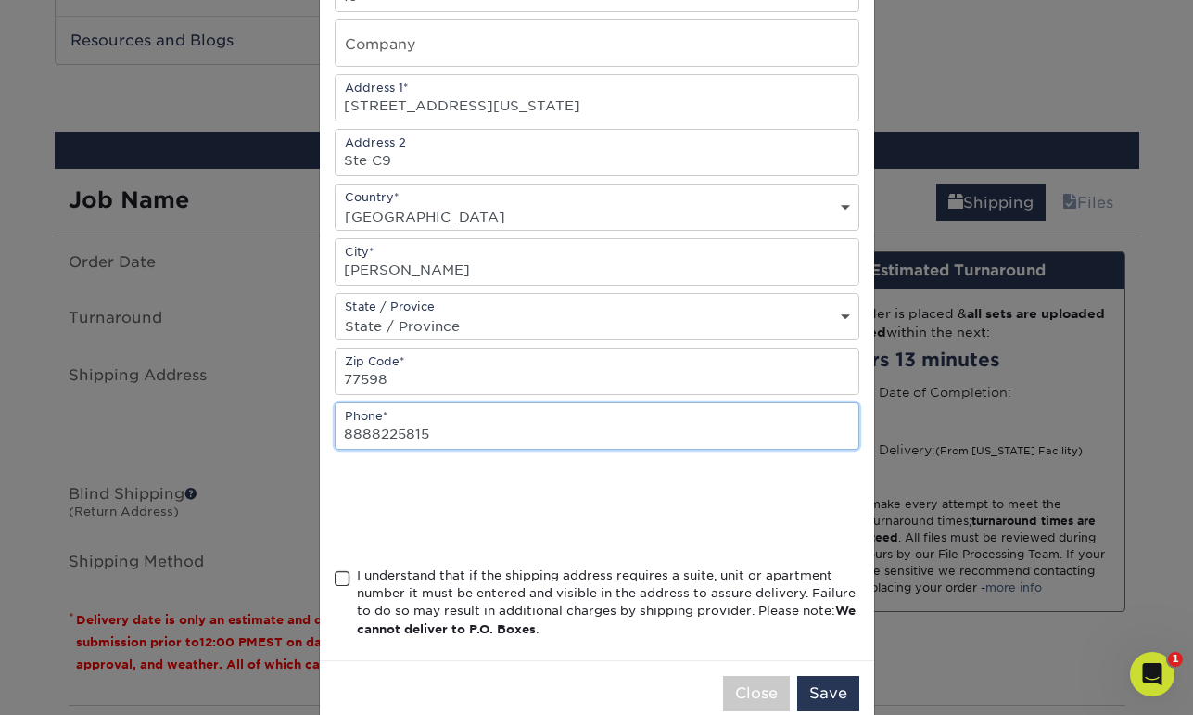
scroll to position [259, 0]
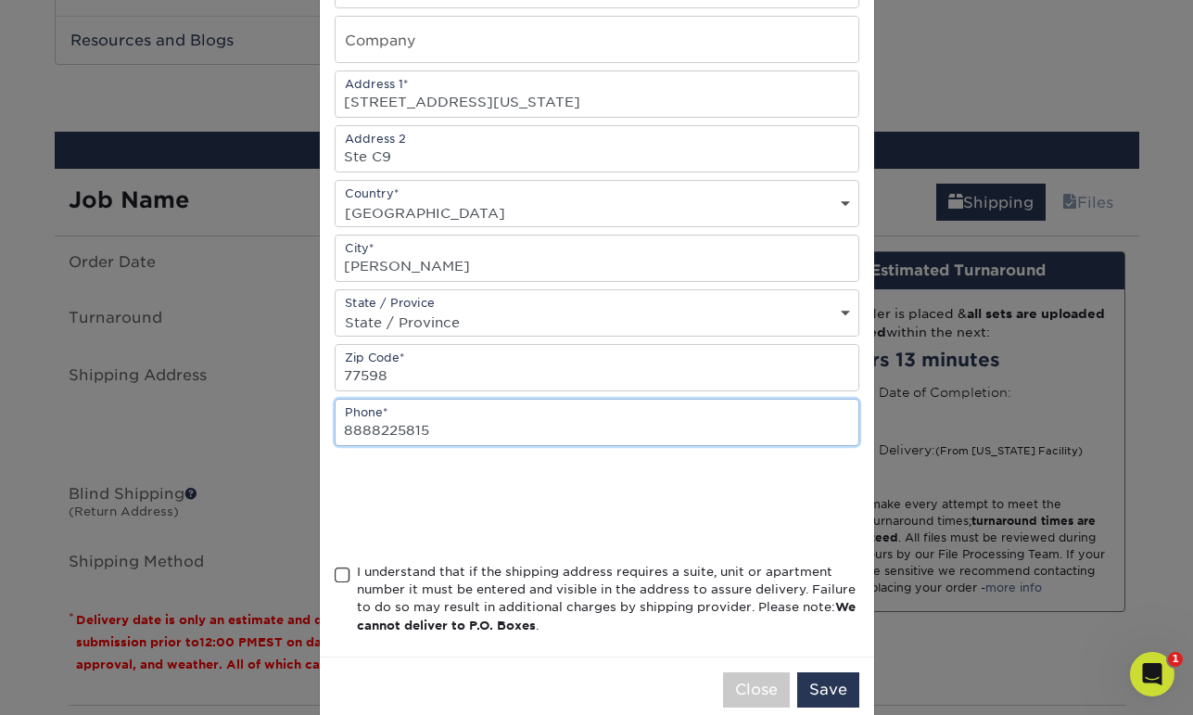
type input "8888225815"
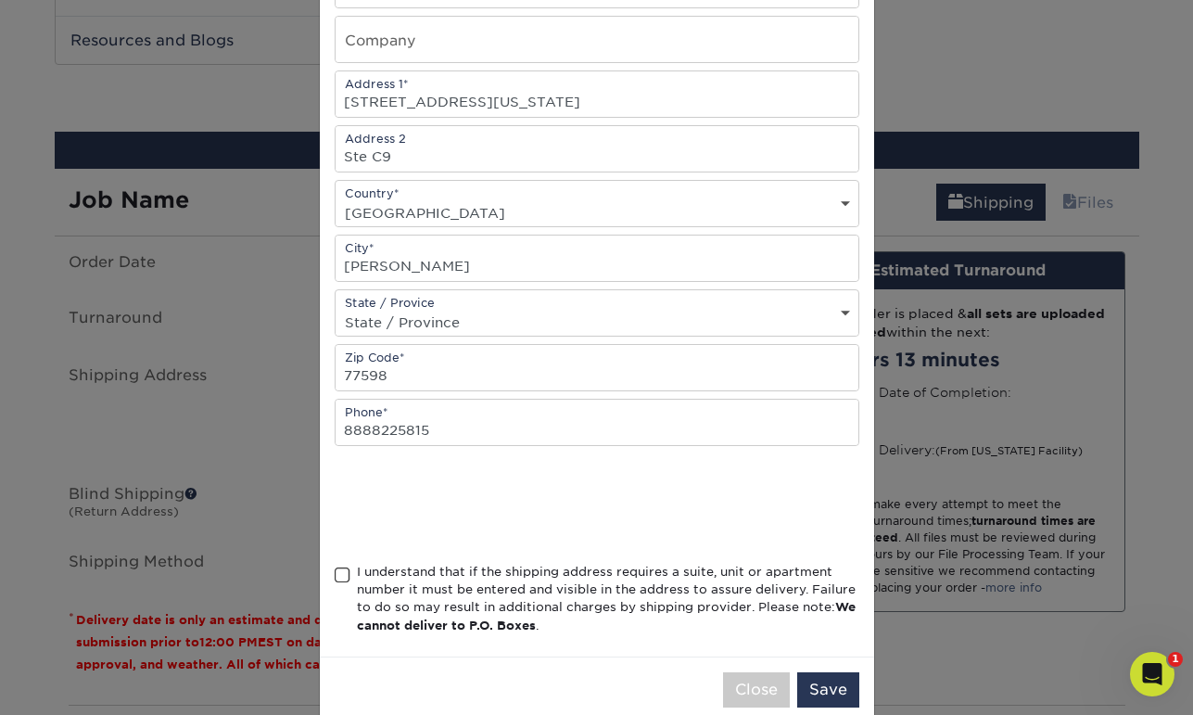
scroll to position [0, 0]
click at [340, 577] on span at bounding box center [343, 576] width 16 height 18
click at [0, 0] on input "I understand that if the shipping address requires a suite, unit or apartment n…" at bounding box center [0, 0] width 0 height 0
click at [821, 689] on button "Save" at bounding box center [828, 689] width 62 height 35
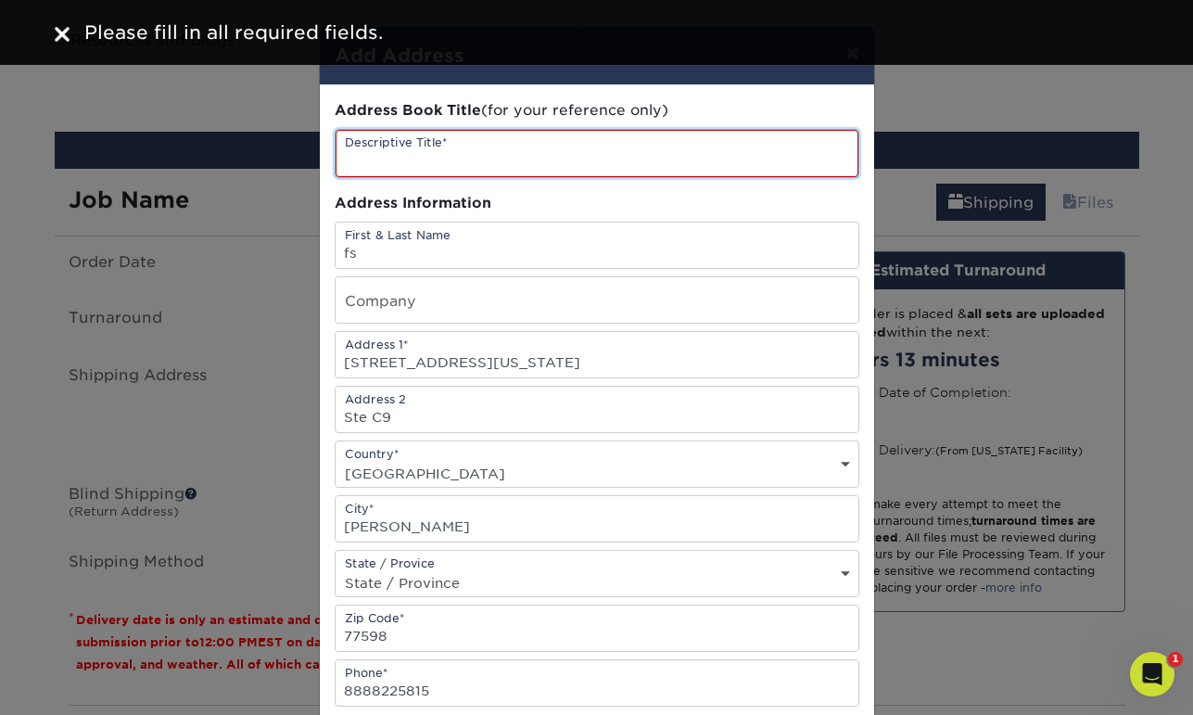
click at [501, 165] on input "text" at bounding box center [597, 153] width 523 height 47
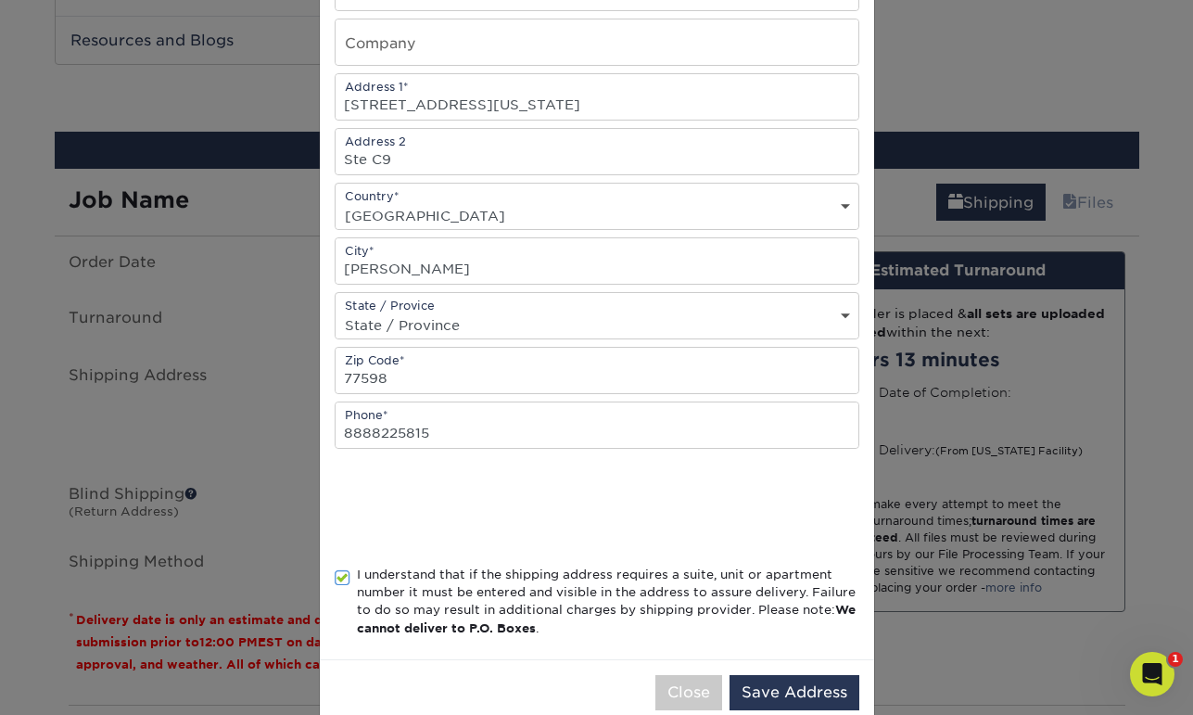
scroll to position [295, 0]
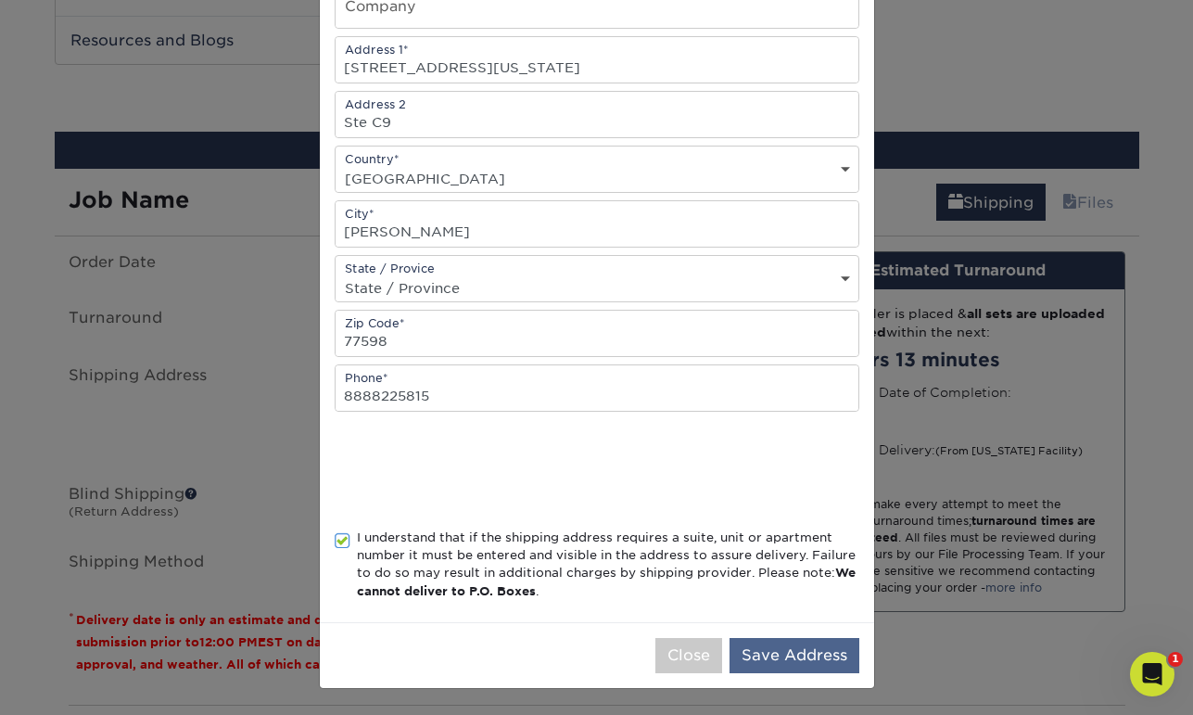
type input "webster tx"
click at [783, 656] on button "Save Address" at bounding box center [795, 655] width 130 height 35
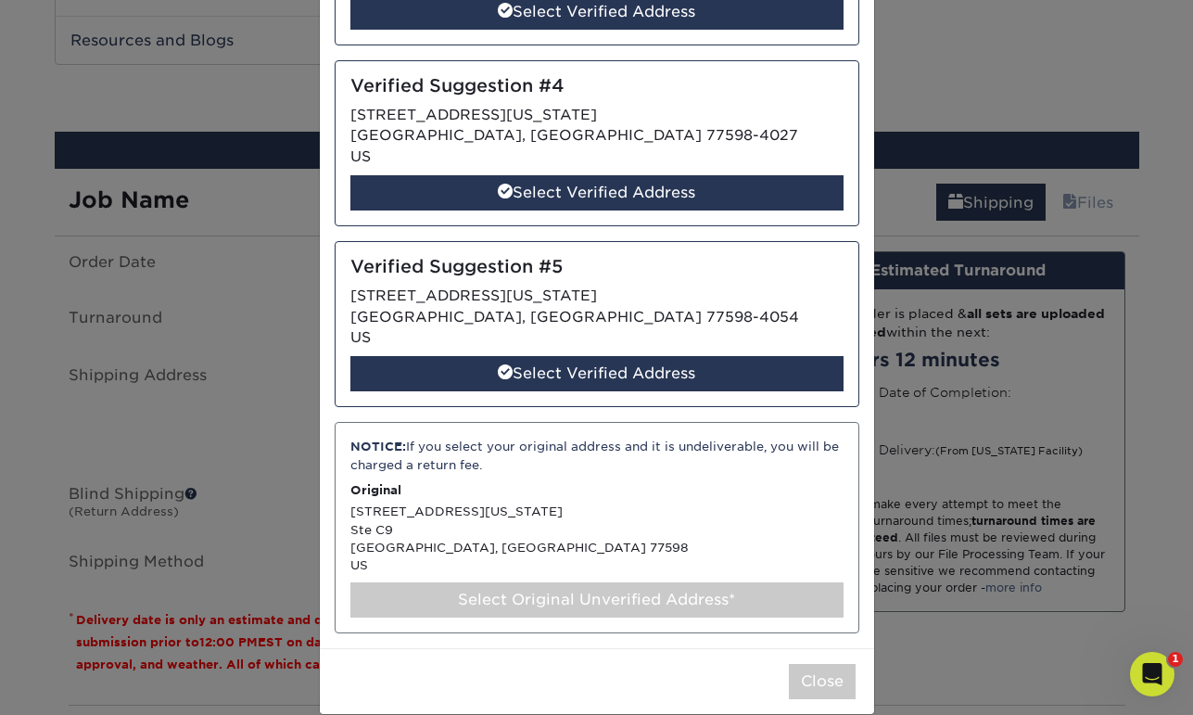
scroll to position [716, 0]
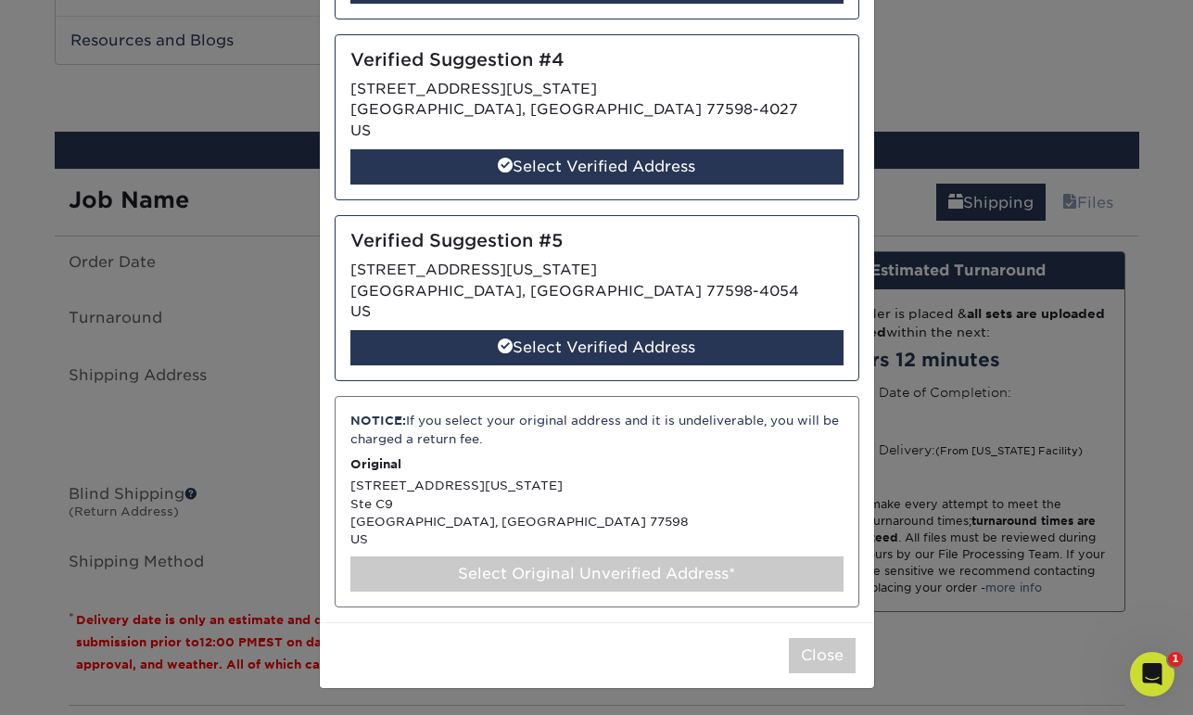
click at [432, 485] on div "NOTICE: If you select your original address and it is undeliverable, you will b…" at bounding box center [597, 501] width 525 height 211
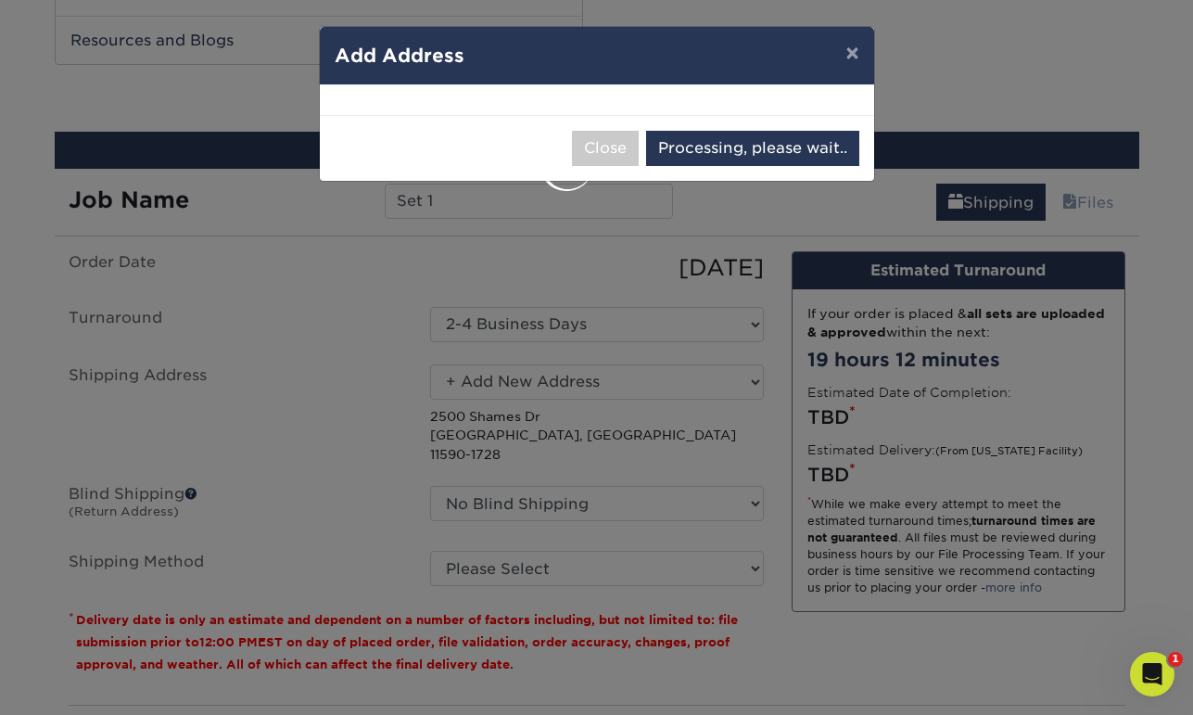
select select "285925"
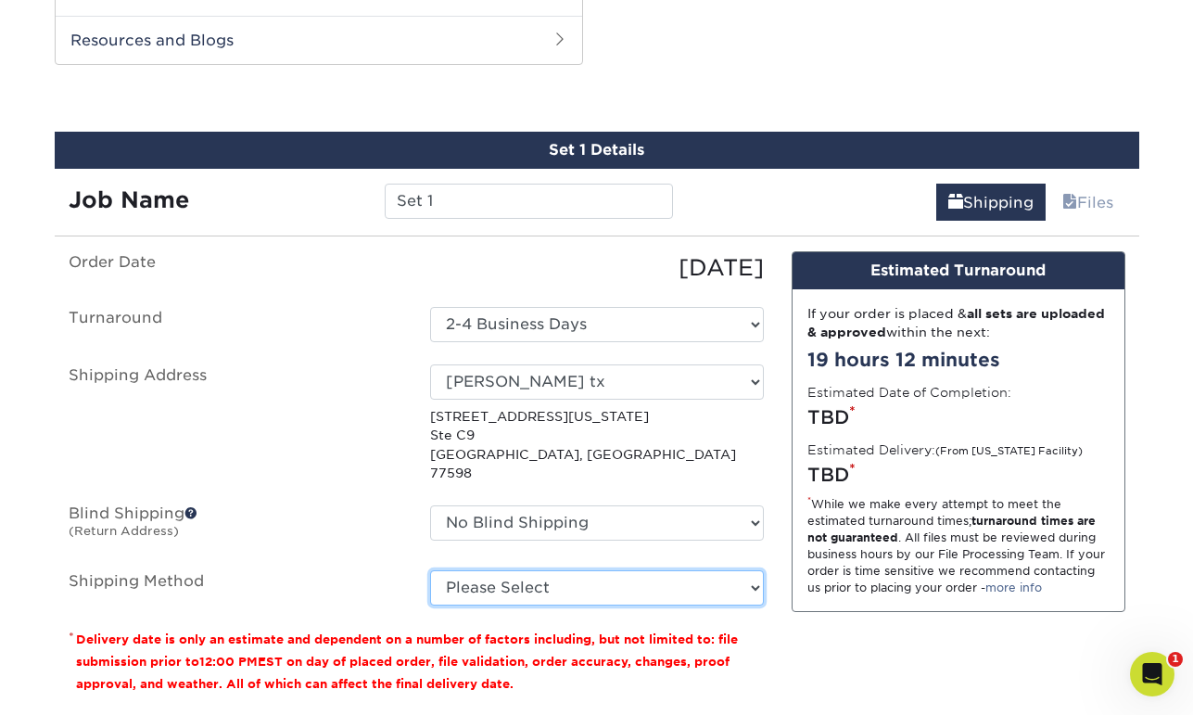
click at [590, 576] on select "Please Select Ground Shipping (+$8.96) 3 Day Shipping Service (+$21.41) 2 Day A…" at bounding box center [597, 587] width 334 height 35
select select "03"
click at [430, 570] on select "Please Select Ground Shipping (+$8.96) 3 Day Shipping Service (+$21.41) 2 Day A…" at bounding box center [597, 587] width 334 height 35
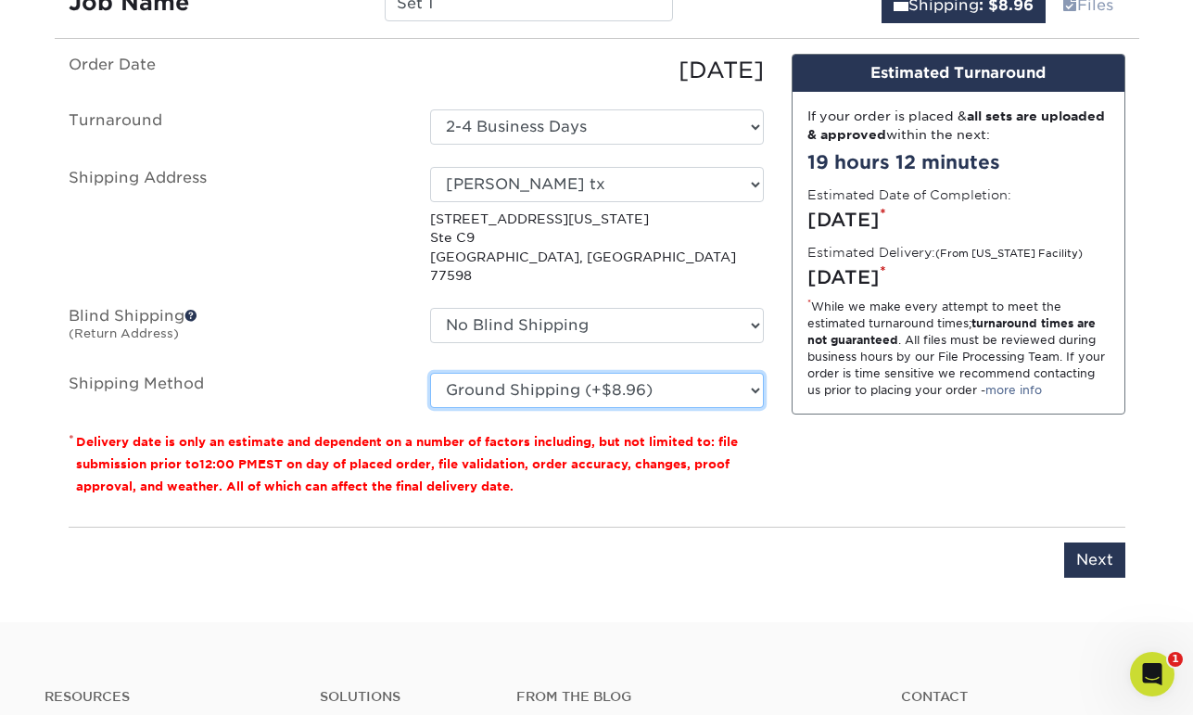
scroll to position [1171, 0]
